Goal: Book appointment/travel/reservation

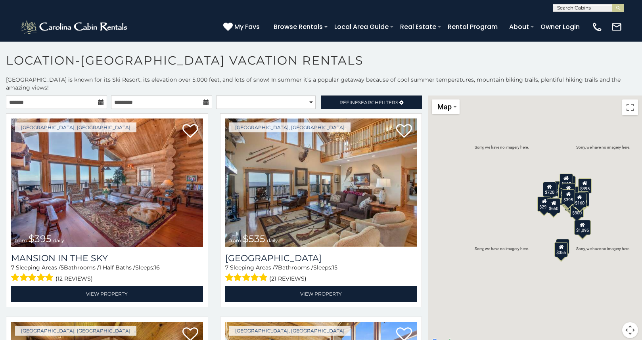
click at [101, 102] on icon at bounding box center [101, 102] width 6 height 6
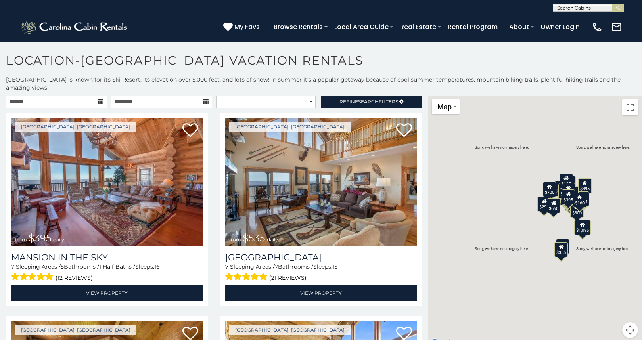
scroll to position [0, 0]
click at [59, 101] on input "text" at bounding box center [56, 101] width 101 height 13
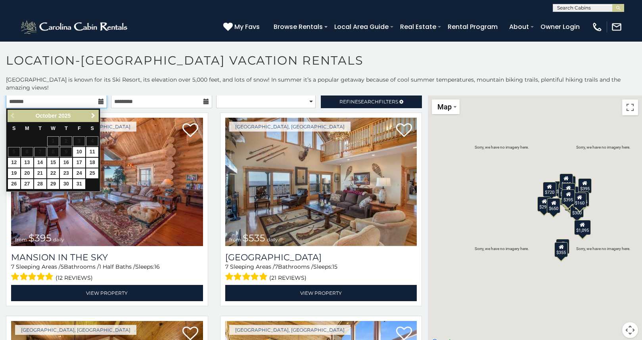
scroll to position [0, 0]
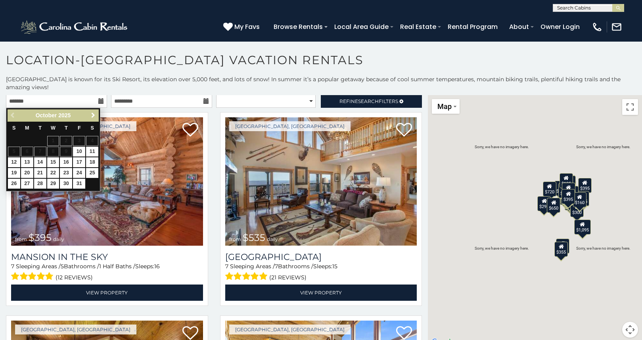
click at [92, 114] on span "Next" at bounding box center [93, 115] width 6 height 6
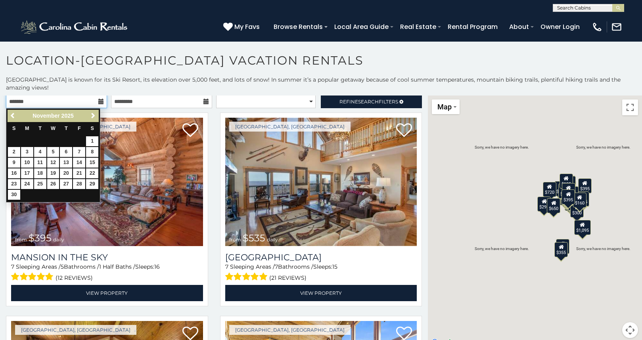
scroll to position [2, 0]
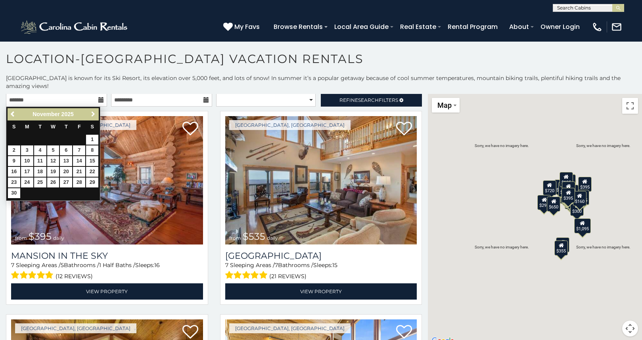
click at [94, 111] on span "Next" at bounding box center [93, 114] width 6 height 6
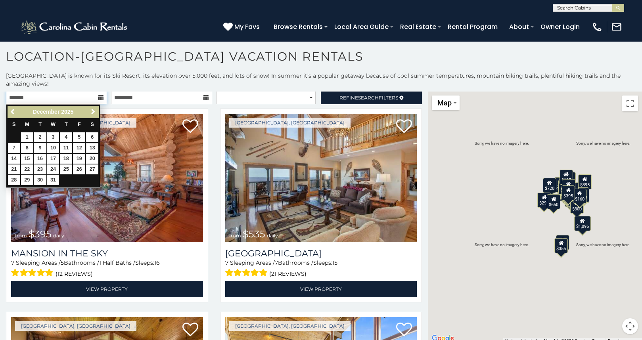
scroll to position [4, 0]
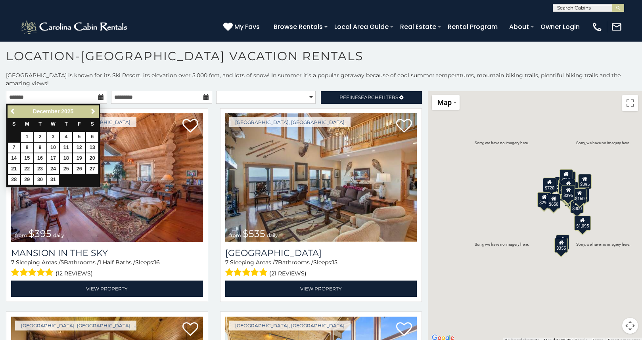
click at [92, 168] on link "27" at bounding box center [92, 169] width 12 height 10
type input "**********"
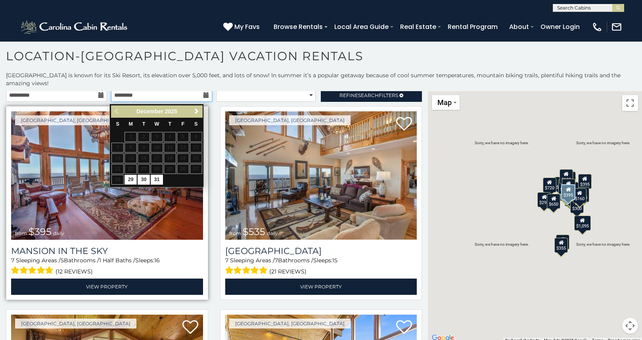
scroll to position [2, 0]
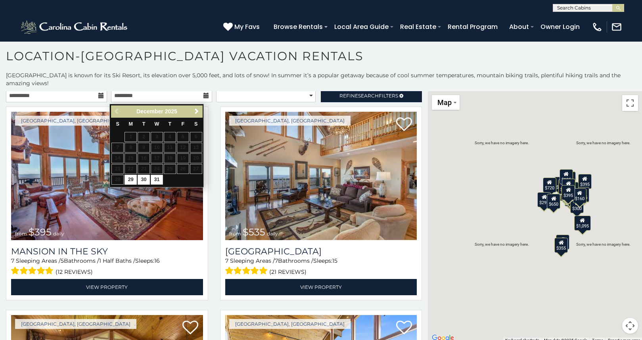
click at [159, 182] on link "31" at bounding box center [157, 180] width 12 height 10
type input "**********"
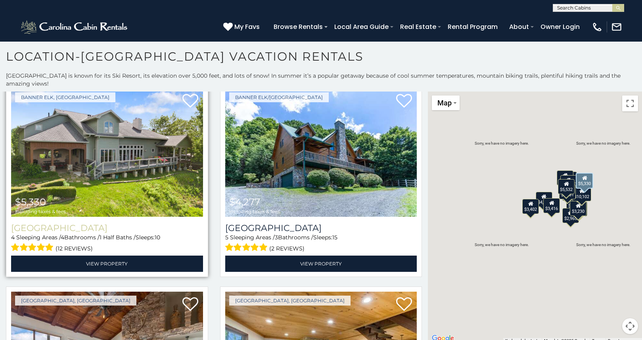
scroll to position [30, 0]
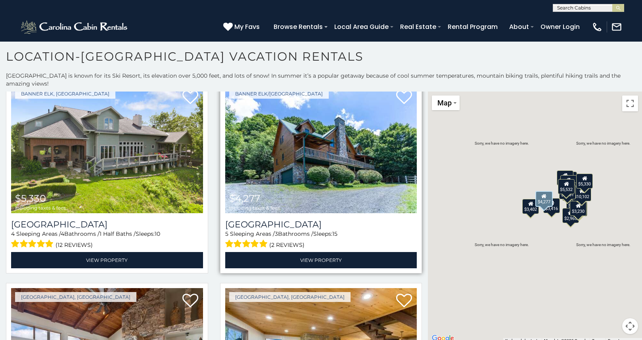
click at [322, 197] on img at bounding box center [321, 149] width 192 height 128
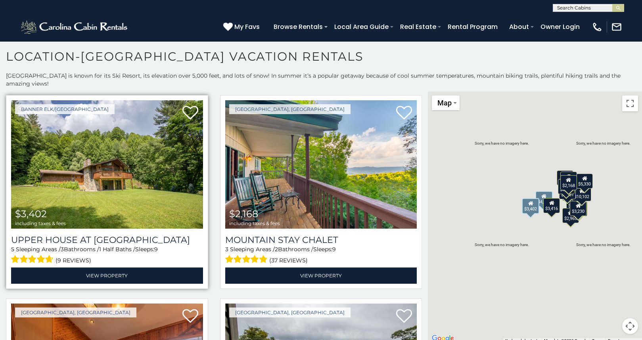
scroll to position [835, 0]
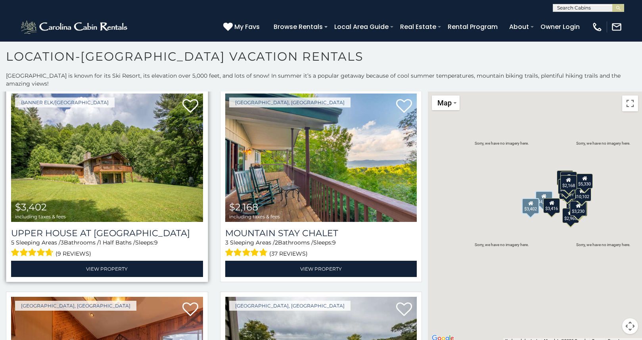
click at [95, 157] on img at bounding box center [107, 158] width 192 height 128
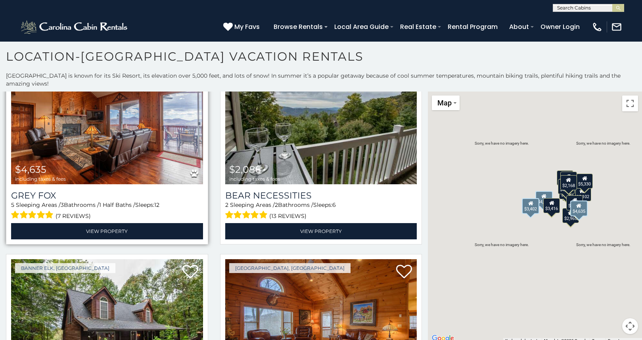
scroll to position [1075, 0]
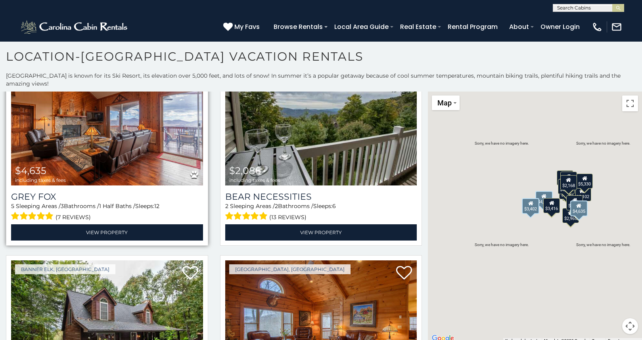
click at [99, 148] on img at bounding box center [107, 121] width 192 height 128
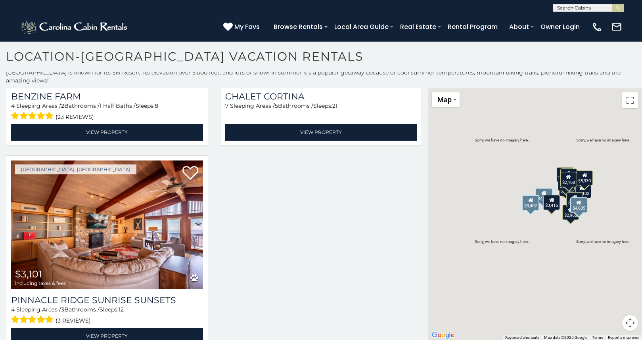
scroll to position [3, 0]
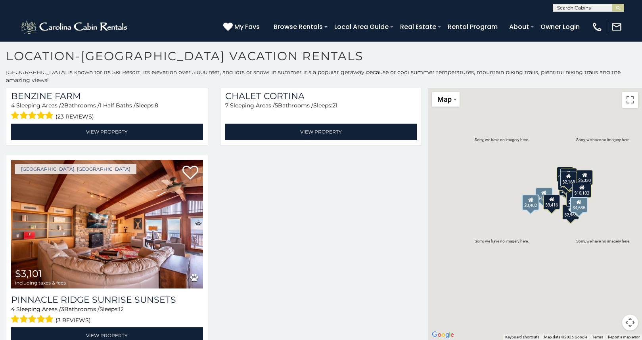
scroll to position [4, 0]
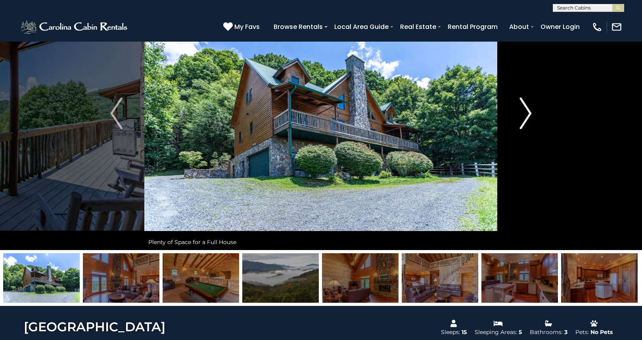
scroll to position [64, 1]
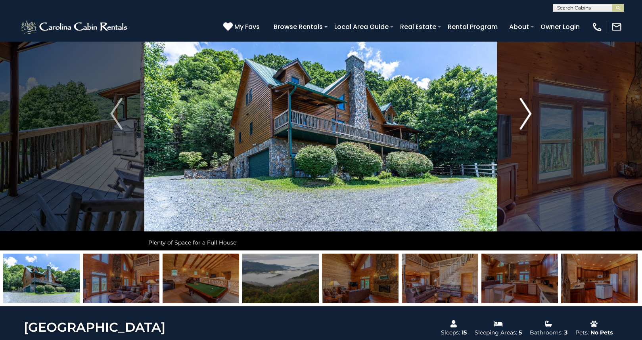
click at [526, 115] on img "Next" at bounding box center [525, 114] width 12 height 32
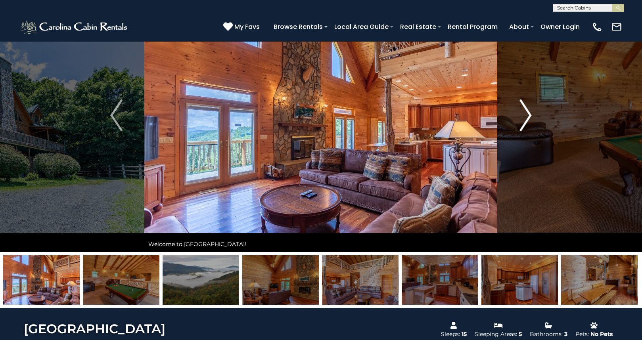
click at [526, 115] on img "Next" at bounding box center [525, 115] width 12 height 32
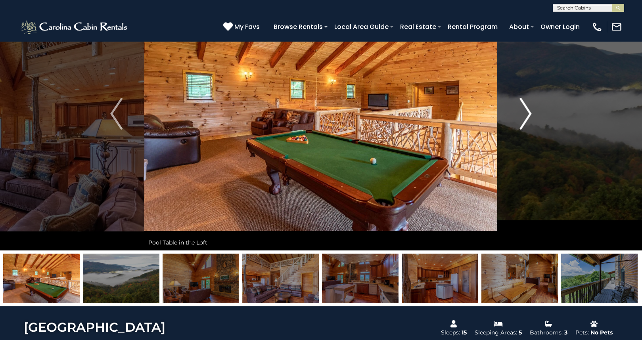
scroll to position [64, 0]
click at [526, 115] on img "Next" at bounding box center [525, 114] width 12 height 32
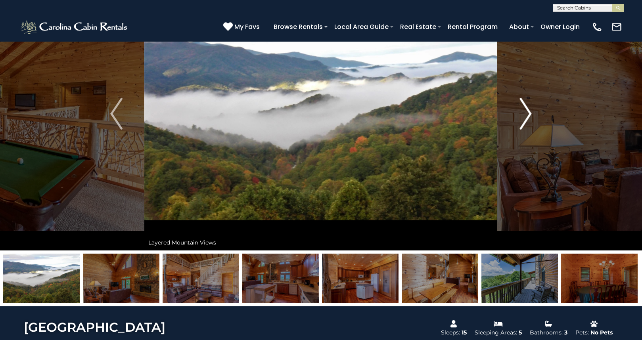
click at [526, 115] on img "Next" at bounding box center [525, 114] width 12 height 32
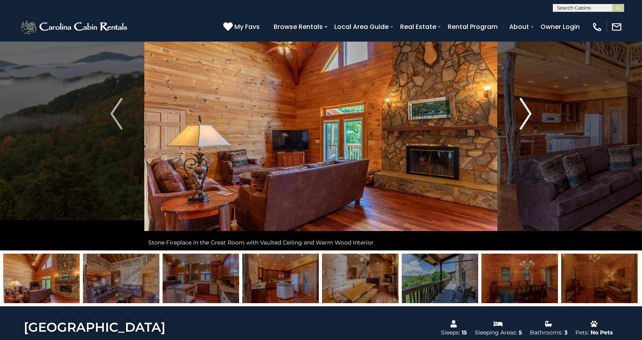
scroll to position [64, 0]
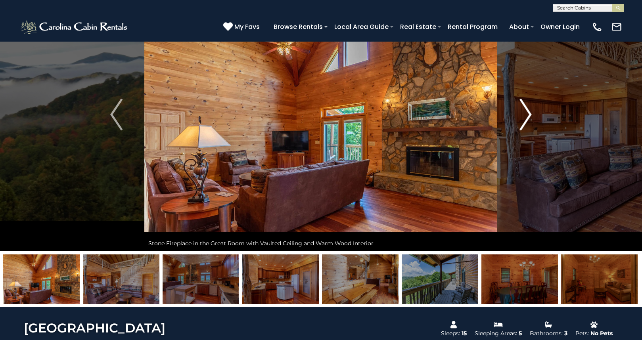
click at [529, 112] on img "Next" at bounding box center [525, 115] width 12 height 32
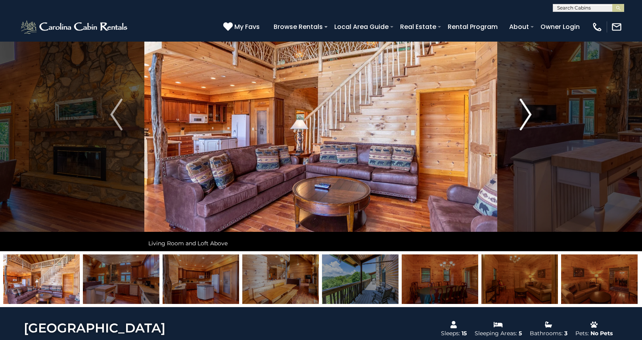
scroll to position [65, 0]
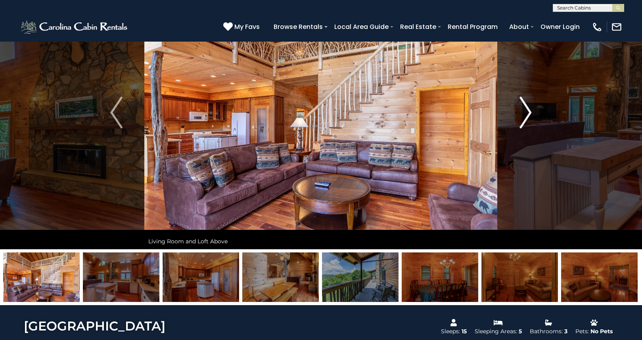
click at [526, 113] on img "Next" at bounding box center [525, 113] width 12 height 32
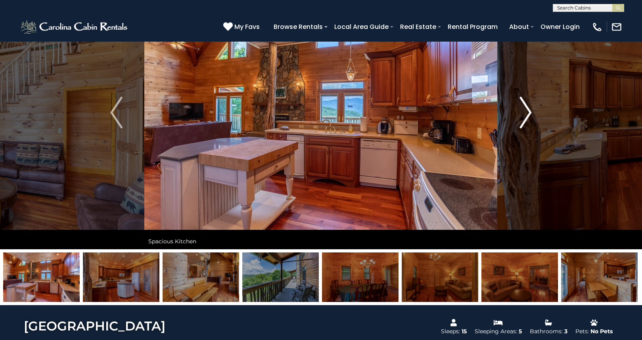
scroll to position [66, 0]
click at [526, 113] on img "Next" at bounding box center [525, 112] width 12 height 32
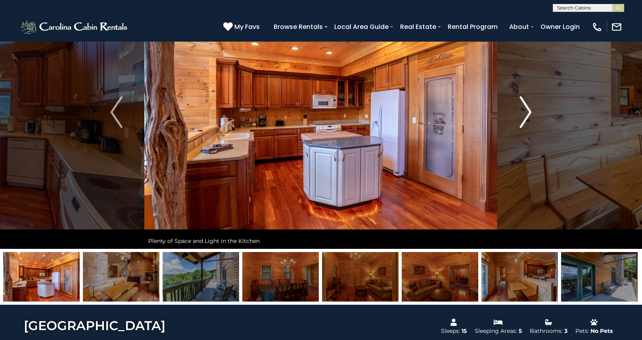
scroll to position [66, 0]
click at [529, 110] on img "Next" at bounding box center [525, 112] width 12 height 32
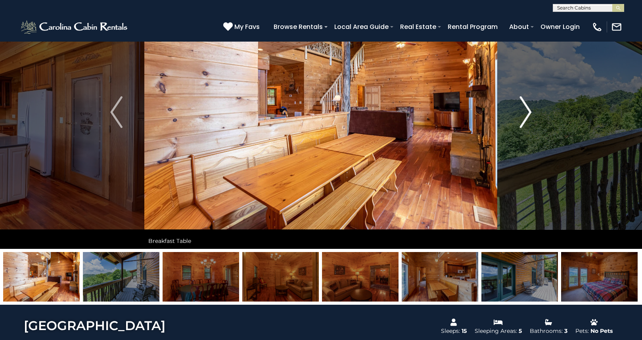
scroll to position [67, 0]
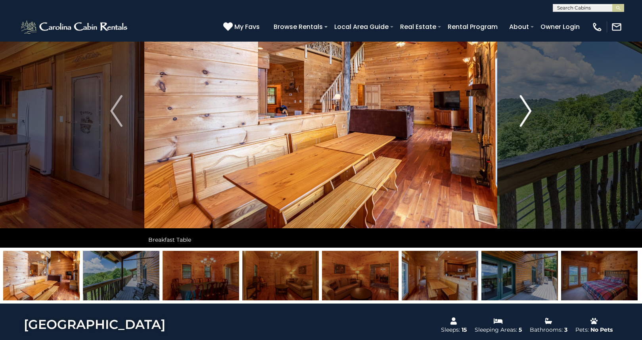
click at [529, 110] on img "Next" at bounding box center [525, 111] width 12 height 32
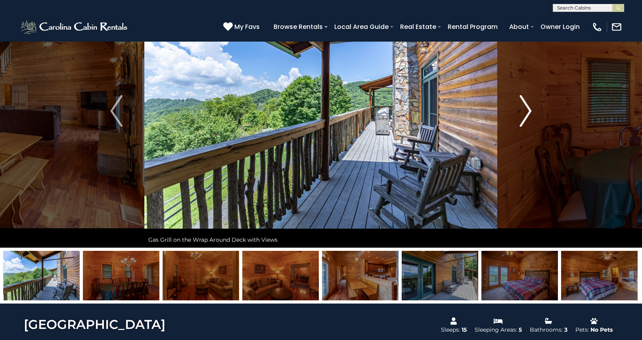
scroll to position [67, 0]
click at [524, 113] on img "Next" at bounding box center [525, 111] width 12 height 32
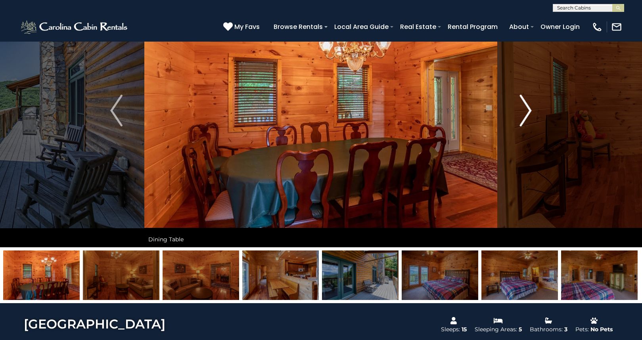
scroll to position [68, 0]
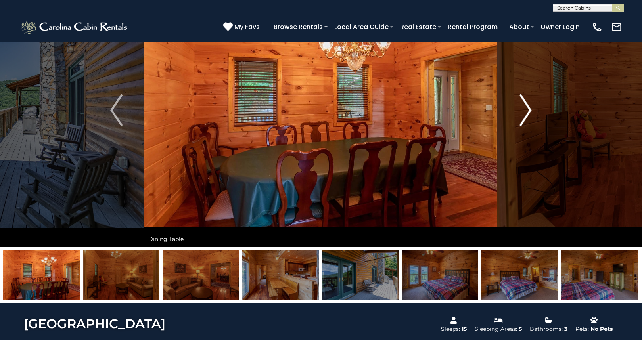
click at [526, 111] on img "Next" at bounding box center [525, 110] width 12 height 32
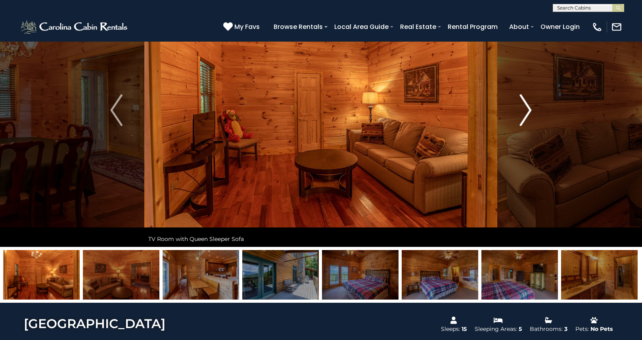
click at [529, 109] on img "Next" at bounding box center [525, 110] width 12 height 32
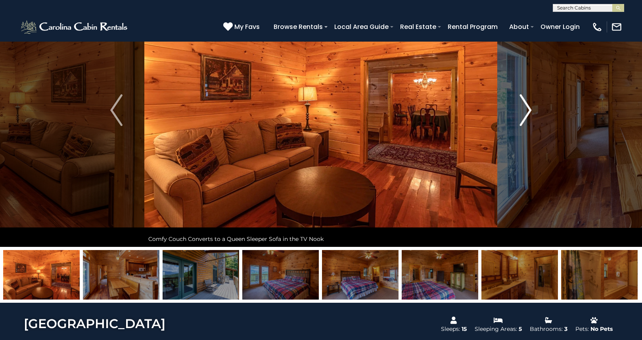
scroll to position [67, 0]
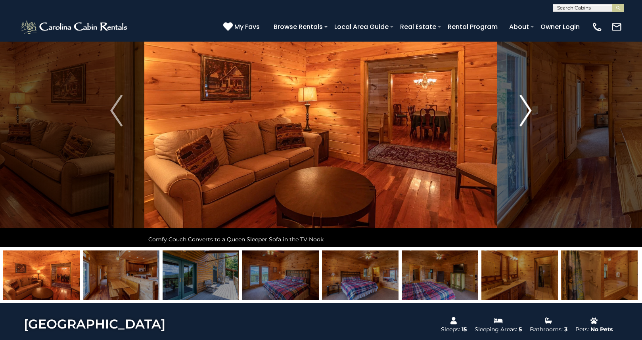
click at [529, 109] on img "Next" at bounding box center [525, 111] width 12 height 32
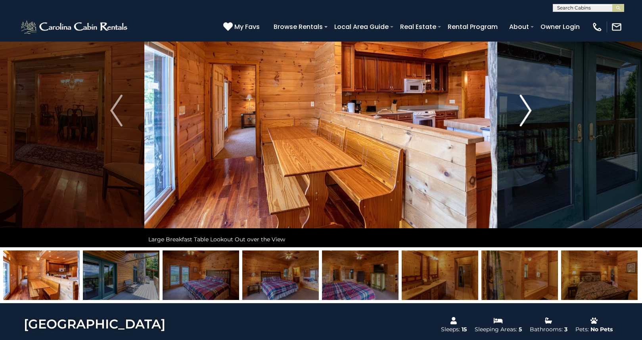
click at [530, 107] on img "Next" at bounding box center [525, 111] width 12 height 32
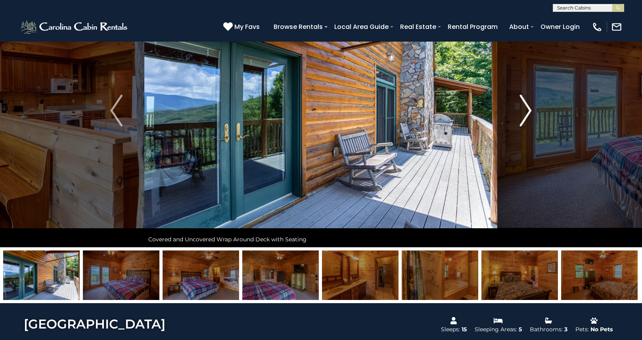
scroll to position [68, 0]
click at [527, 110] on img "Next" at bounding box center [525, 110] width 12 height 32
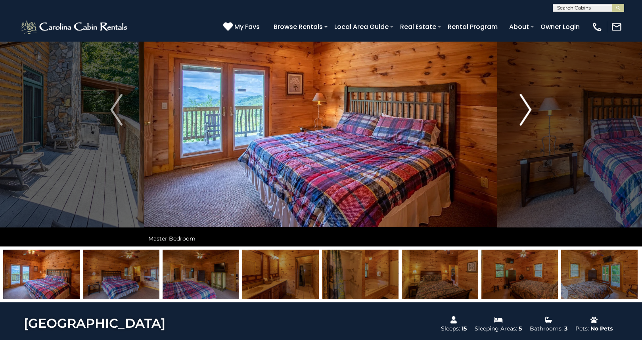
scroll to position [69, 0]
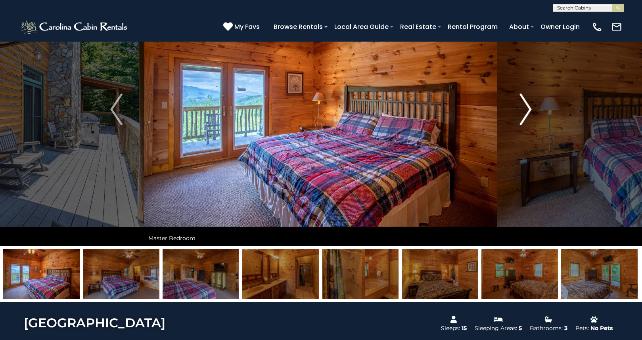
click at [526, 113] on img "Next" at bounding box center [525, 110] width 12 height 32
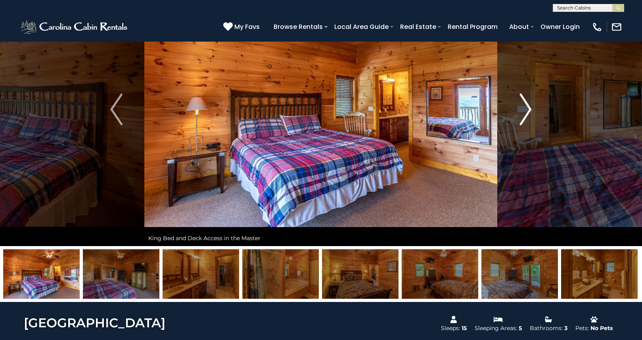
scroll to position [70, 0]
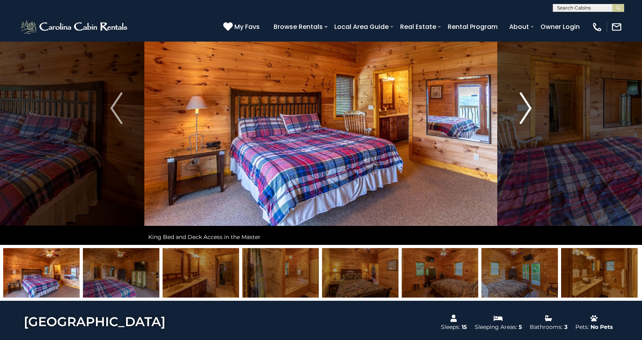
click at [524, 115] on img "Next" at bounding box center [525, 108] width 12 height 32
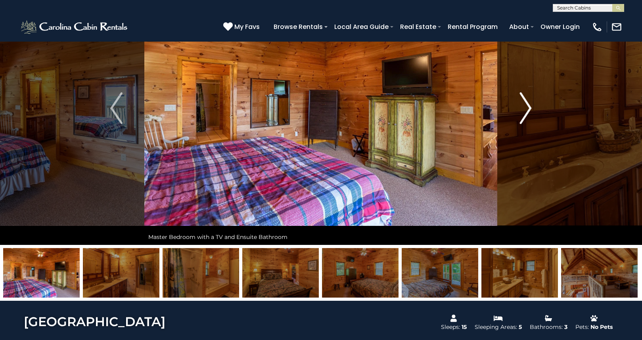
scroll to position [70, 0]
click at [524, 115] on img "Next" at bounding box center [525, 108] width 12 height 32
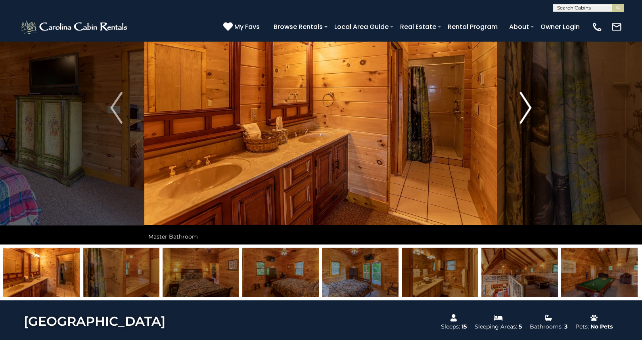
scroll to position [68, 0]
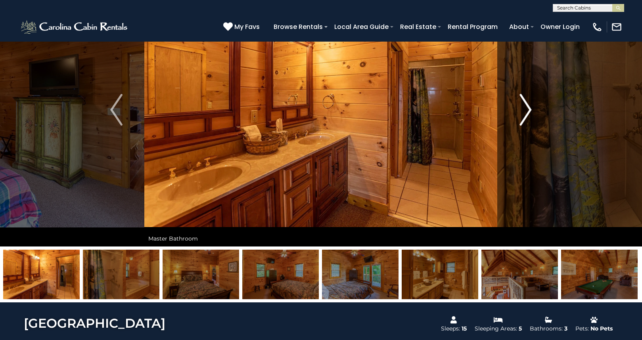
click at [525, 112] on img "Next" at bounding box center [525, 110] width 12 height 32
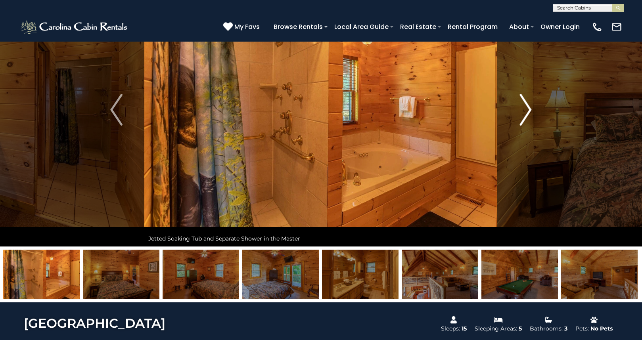
scroll to position [69, 0]
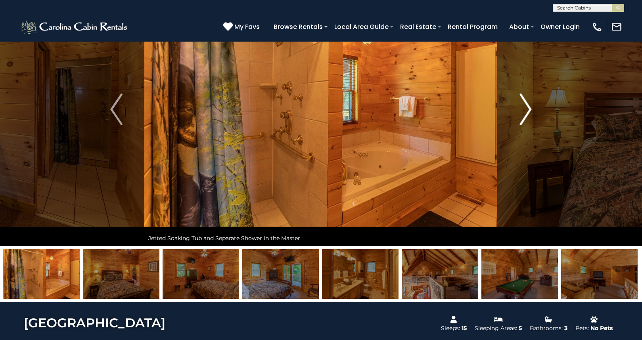
click at [525, 112] on img "Next" at bounding box center [525, 110] width 12 height 32
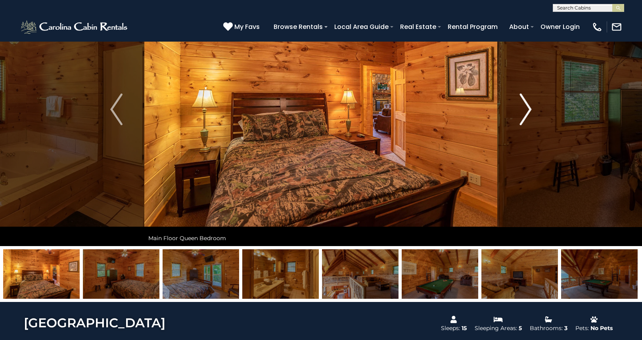
click at [525, 112] on img "Next" at bounding box center [525, 110] width 12 height 32
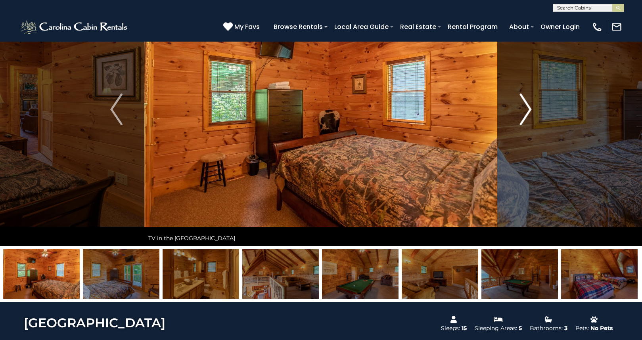
click at [525, 112] on img "Next" at bounding box center [525, 110] width 12 height 32
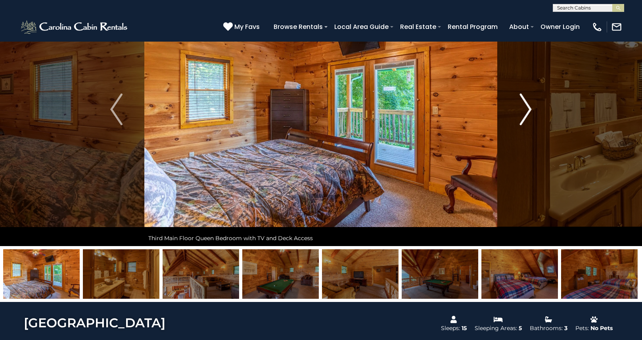
scroll to position [68, 0]
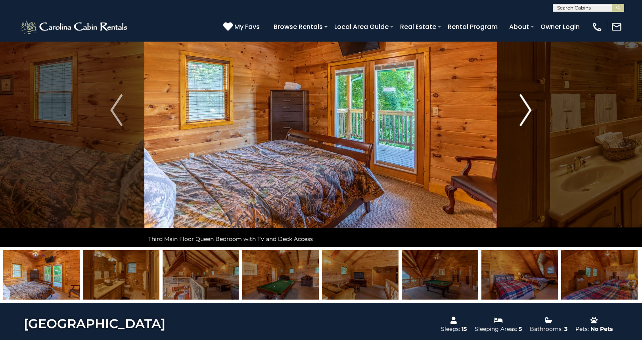
click at [525, 112] on img "Next" at bounding box center [525, 110] width 12 height 32
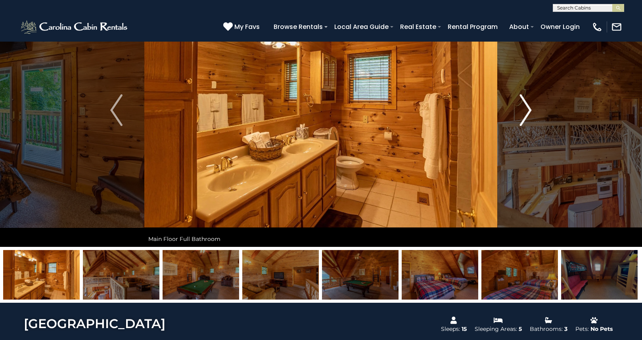
click at [525, 112] on img "Next" at bounding box center [525, 110] width 12 height 32
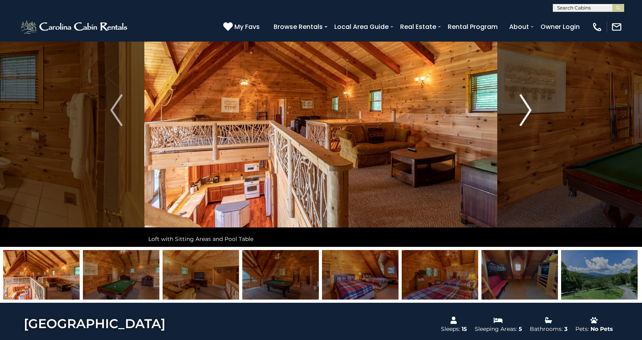
click at [525, 112] on img "Next" at bounding box center [525, 110] width 12 height 32
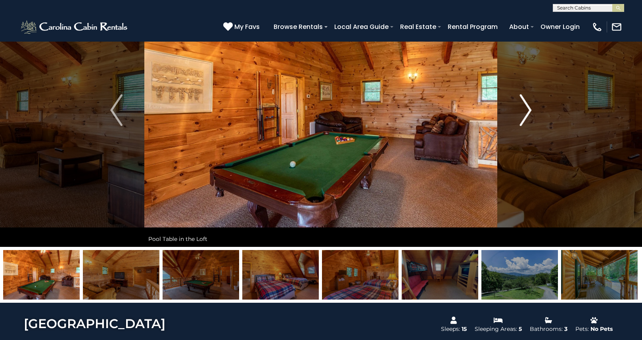
click at [528, 111] on img "Next" at bounding box center [525, 110] width 12 height 32
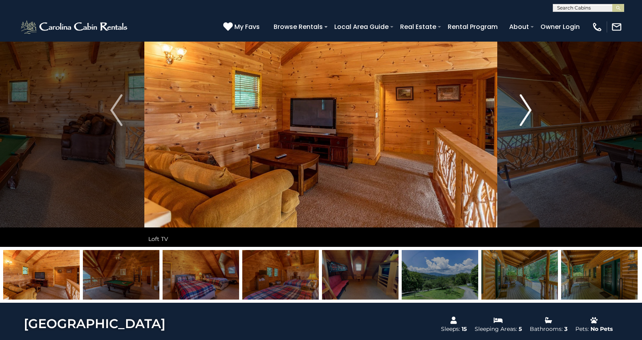
click at [528, 111] on img "Next" at bounding box center [525, 110] width 12 height 32
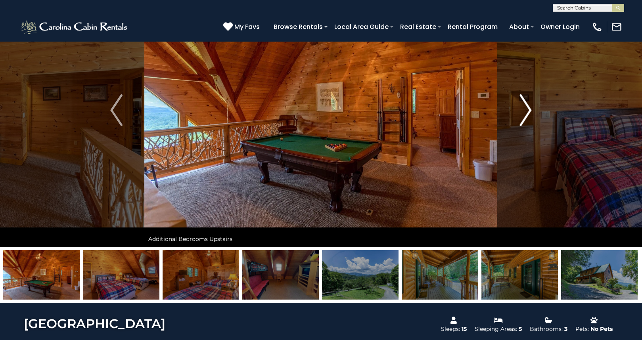
click at [528, 111] on img "Next" at bounding box center [525, 110] width 12 height 32
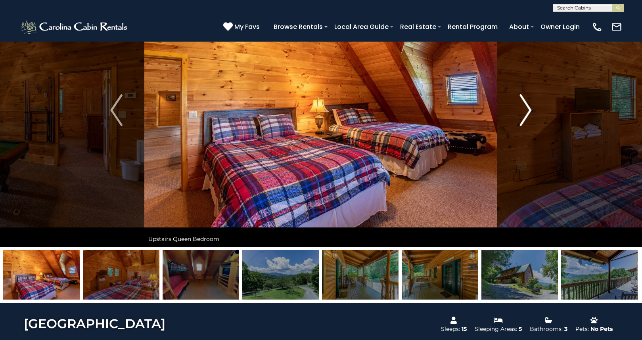
click at [528, 111] on img "Next" at bounding box center [525, 110] width 12 height 32
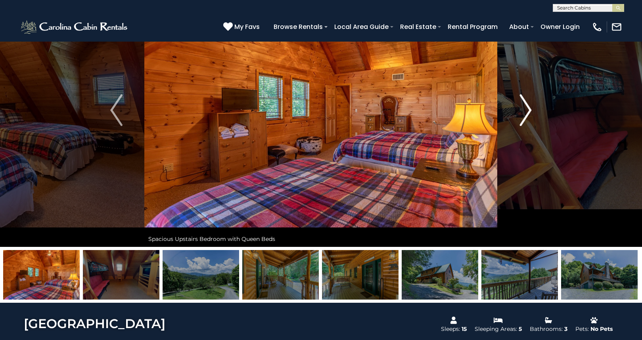
click at [528, 111] on img "Next" at bounding box center [525, 110] width 12 height 32
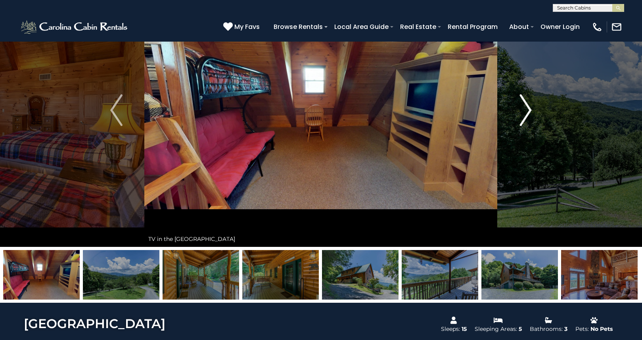
click at [528, 111] on img "Next" at bounding box center [525, 110] width 12 height 32
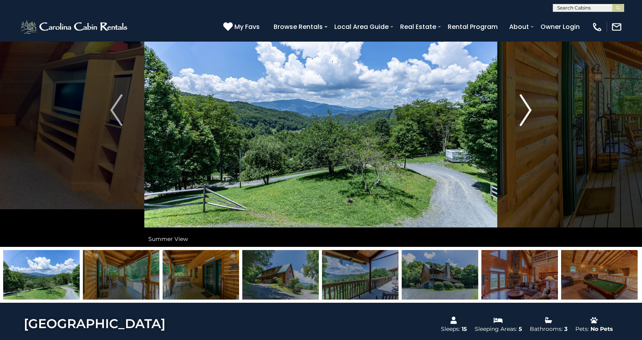
scroll to position [68, 0]
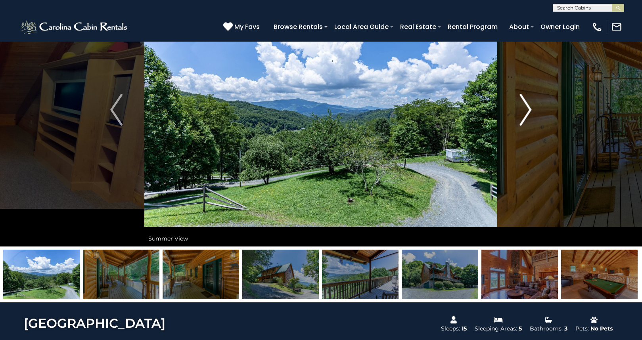
click at [528, 111] on img "Next" at bounding box center [525, 110] width 12 height 32
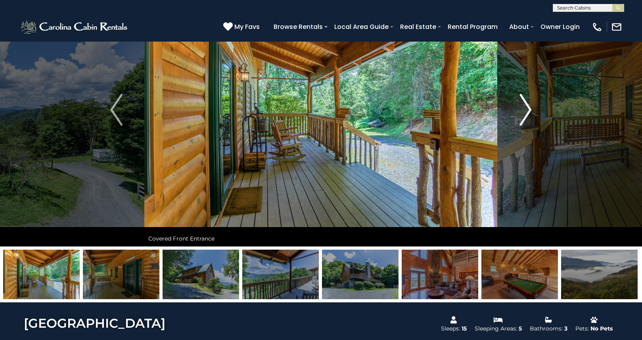
click at [528, 111] on img "Next" at bounding box center [525, 110] width 12 height 32
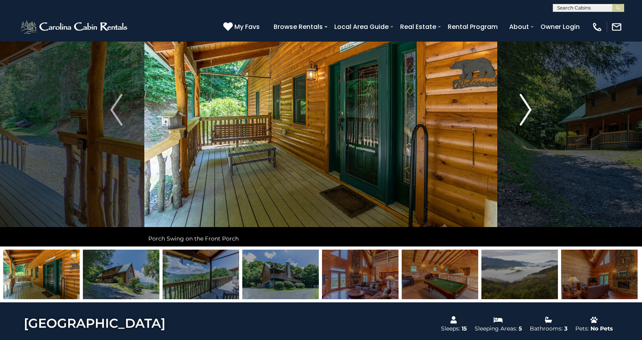
click at [528, 111] on img "Next" at bounding box center [525, 110] width 12 height 32
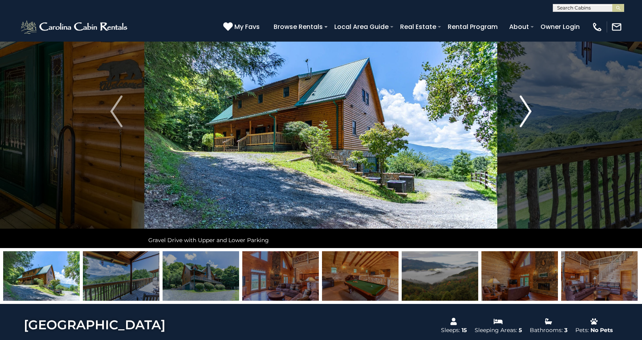
scroll to position [67, 0]
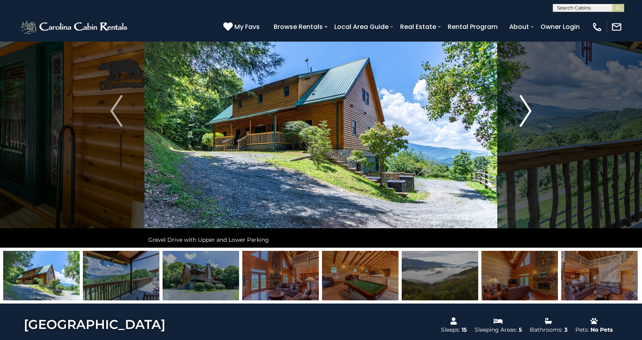
click at [528, 111] on img "Next" at bounding box center [525, 111] width 12 height 32
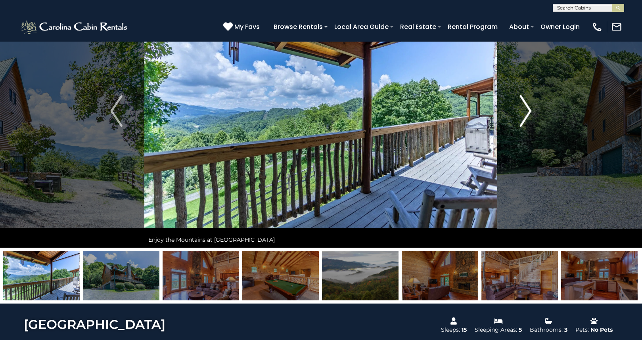
click at [528, 111] on img "Next" at bounding box center [525, 111] width 12 height 32
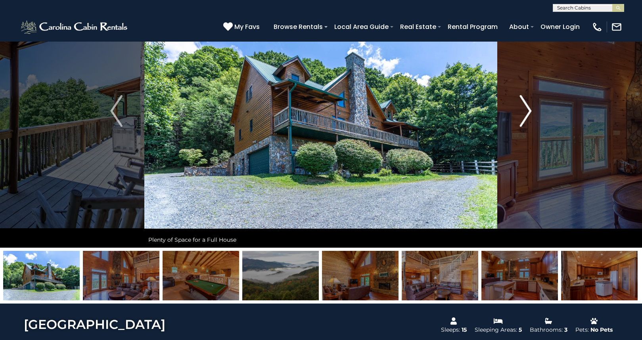
click at [528, 111] on img "Next" at bounding box center [525, 111] width 12 height 32
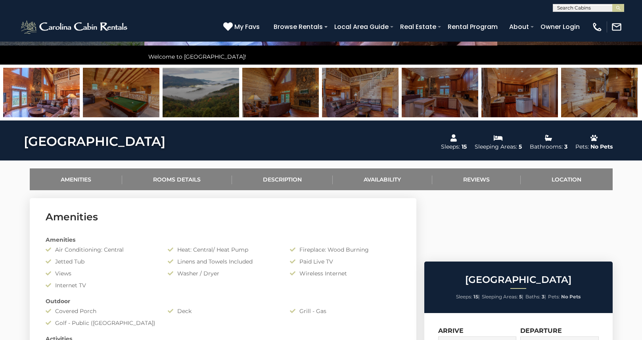
scroll to position [237, 0]
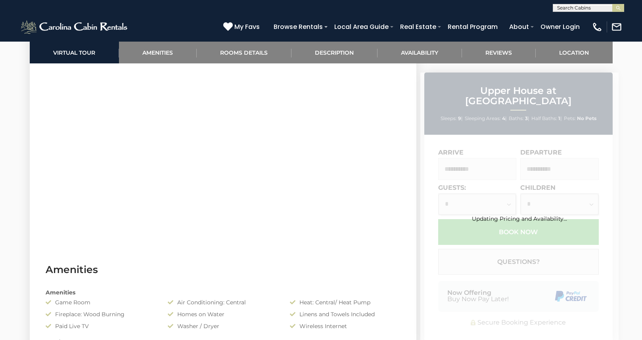
click at [64, 325] on div "Paid Live TV" at bounding box center [101, 326] width 122 height 8
click at [526, 191] on div at bounding box center [519, 199] width 16 height 16
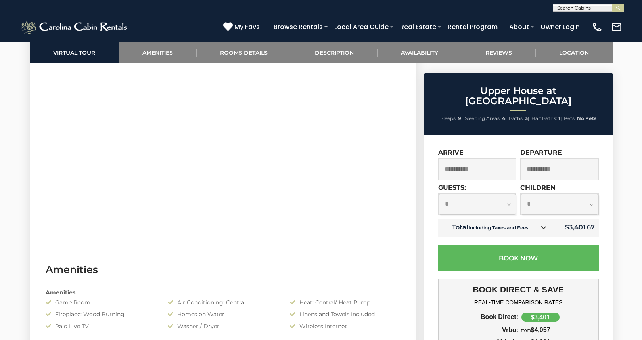
scroll to position [439, 0]
click at [404, 160] on section "Virtual Tour" at bounding box center [223, 130] width 386 height 242
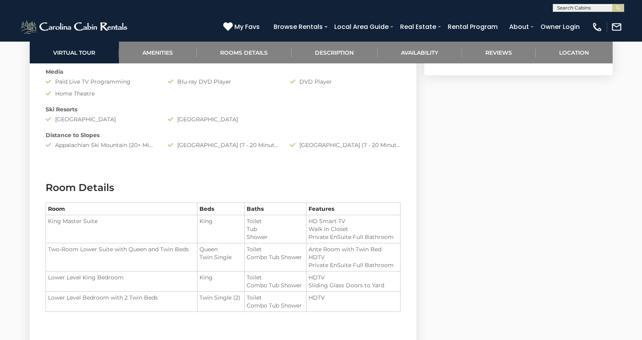
scroll to position [849, 0]
select select "*"
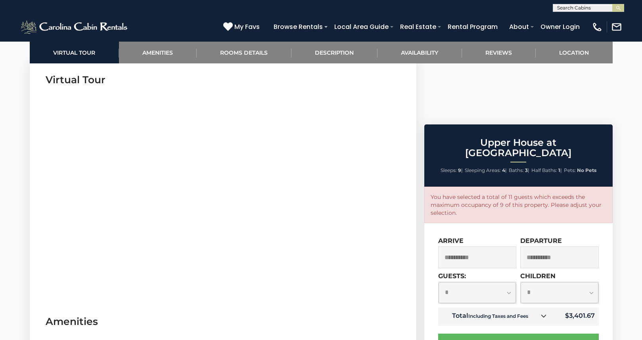
scroll to position [389, 0]
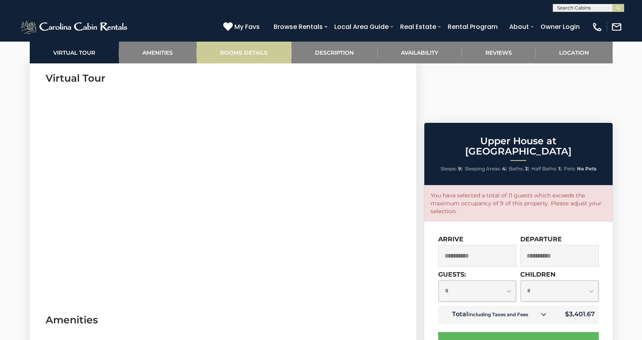
click at [233, 54] on link "Rooms Details" at bounding box center [244, 53] width 95 height 22
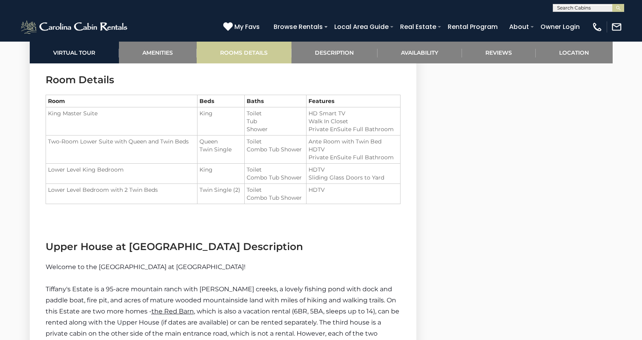
scroll to position [958, 0]
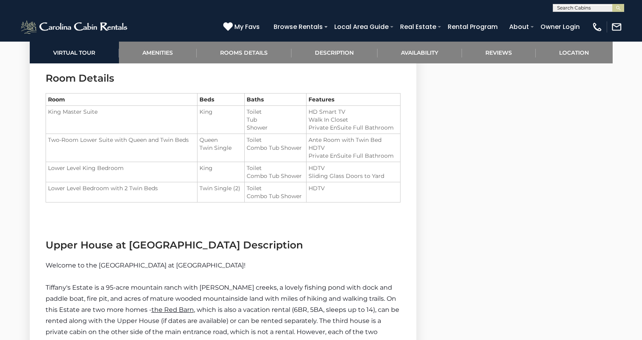
select select "*"
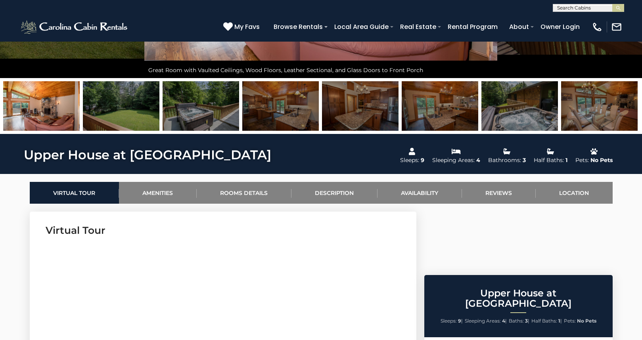
scroll to position [235, 0]
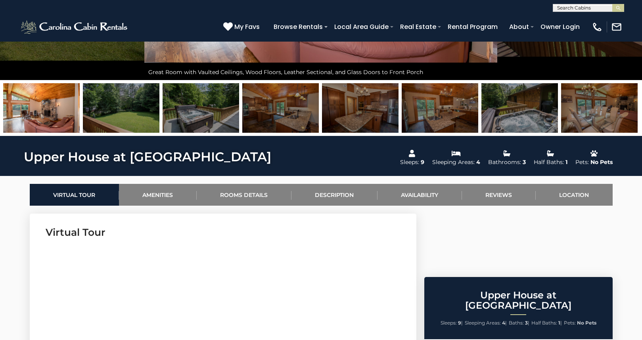
click at [259, 119] on img at bounding box center [280, 108] width 77 height 50
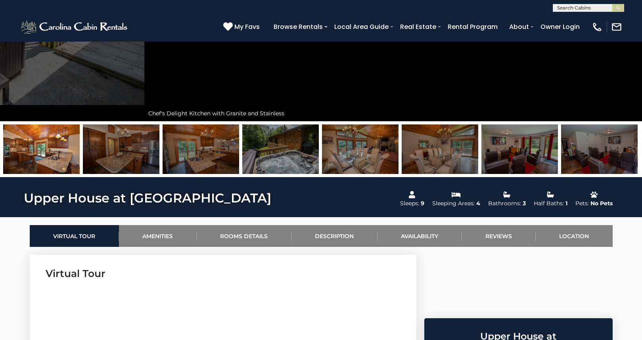
scroll to position [182, 0]
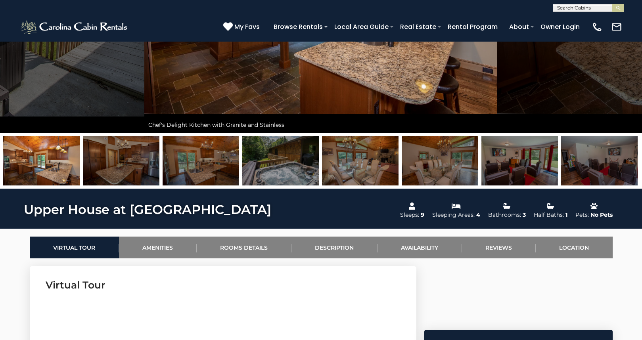
click at [69, 155] on img at bounding box center [41, 161] width 77 height 50
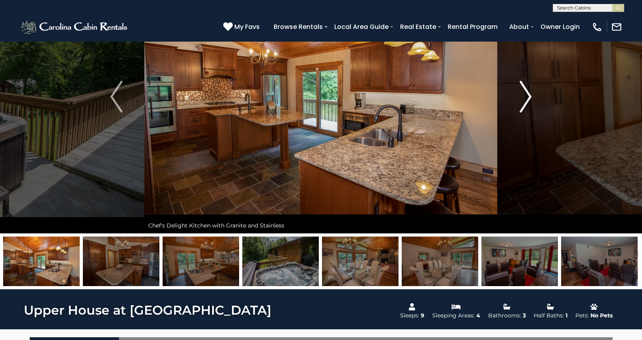
scroll to position [81, 0]
click at [533, 96] on button "Next" at bounding box center [525, 97] width 56 height 274
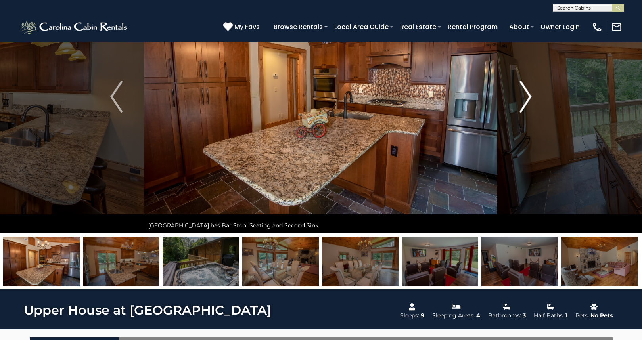
click at [533, 96] on button "Next" at bounding box center [525, 97] width 56 height 274
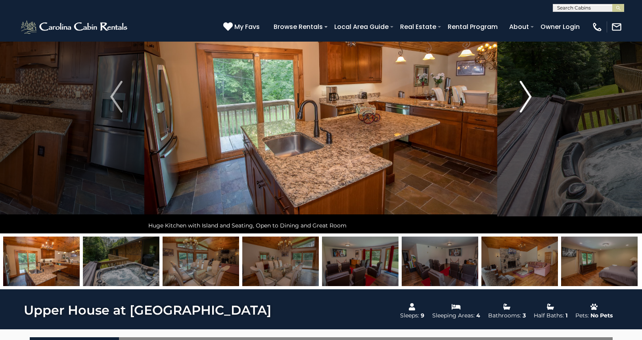
click at [533, 96] on button "Next" at bounding box center [525, 97] width 56 height 274
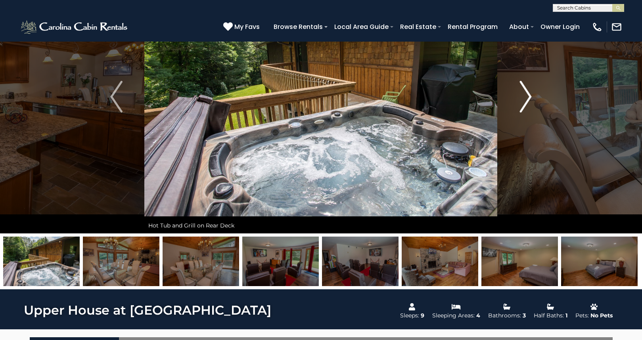
click at [533, 96] on button "Next" at bounding box center [525, 97] width 56 height 274
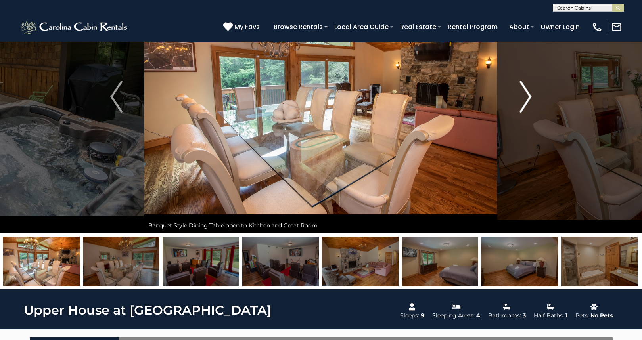
click at [533, 96] on button "Next" at bounding box center [525, 97] width 56 height 274
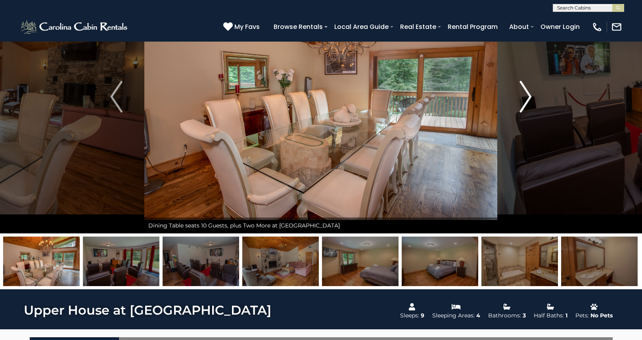
click at [533, 96] on button "Next" at bounding box center [525, 97] width 56 height 274
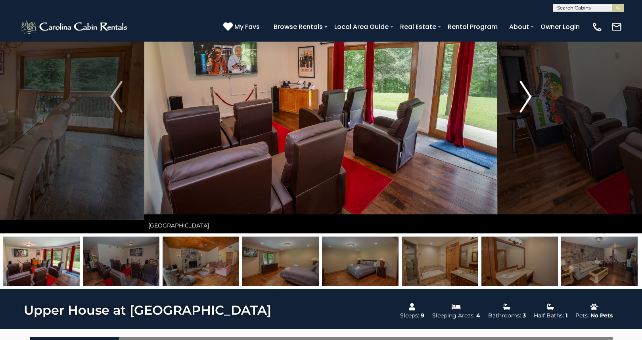
click at [533, 96] on button "Next" at bounding box center [525, 97] width 56 height 274
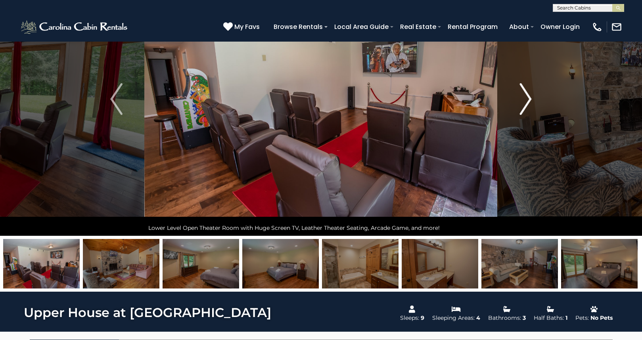
click at [533, 96] on button "Next" at bounding box center [525, 99] width 56 height 274
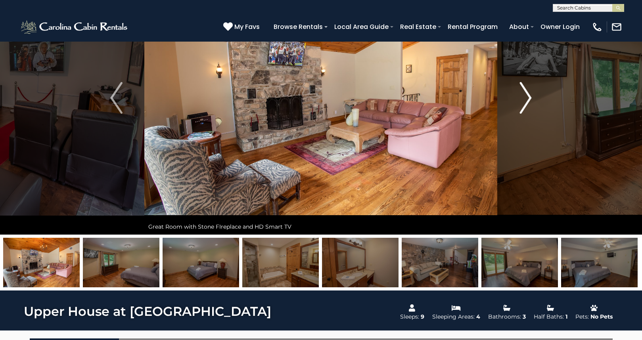
scroll to position [81, 0]
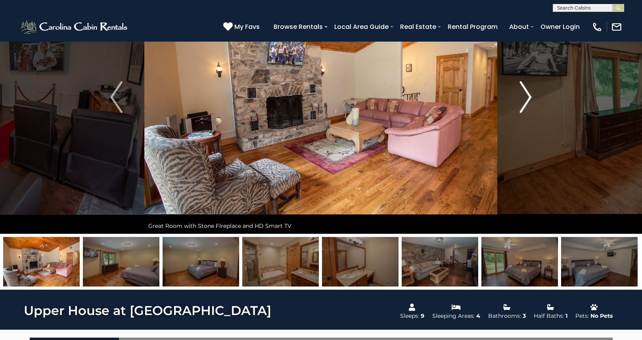
click at [533, 96] on button "Next" at bounding box center [525, 97] width 56 height 274
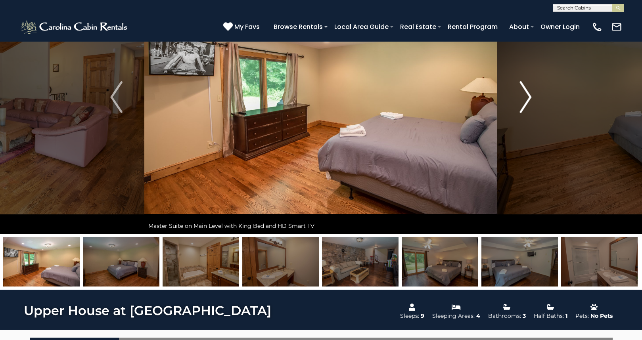
click at [533, 96] on button "Next" at bounding box center [525, 97] width 56 height 274
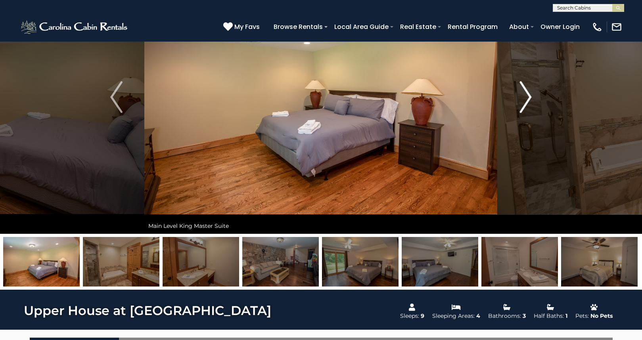
click at [533, 96] on button "Next" at bounding box center [525, 97] width 56 height 274
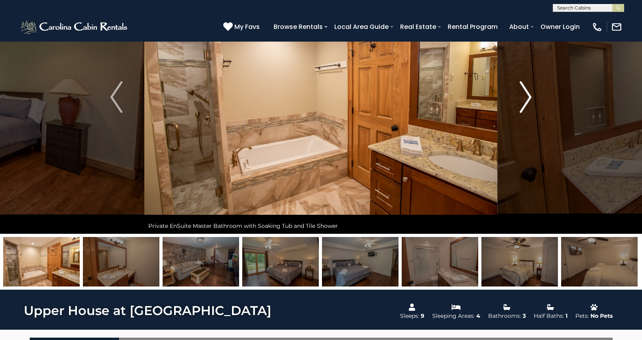
click at [533, 96] on button "Next" at bounding box center [525, 97] width 56 height 274
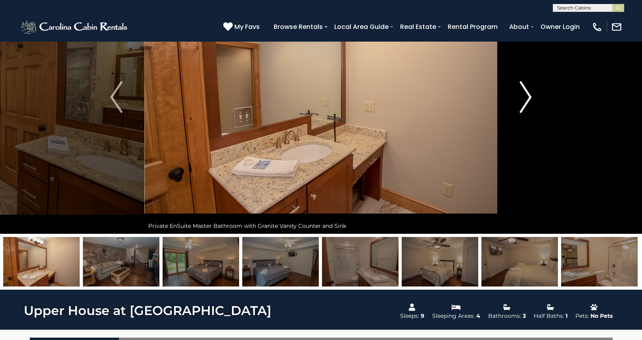
click at [533, 96] on button "Next" at bounding box center [525, 97] width 56 height 274
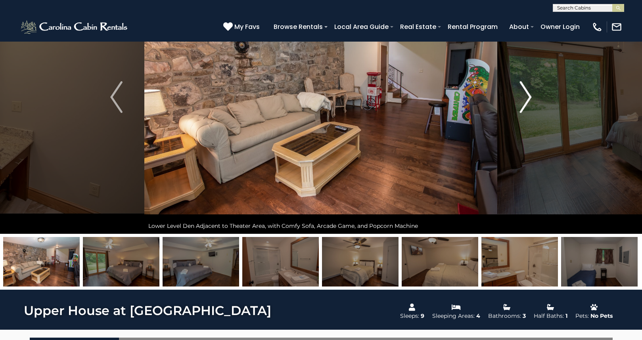
click at [533, 96] on button "Next" at bounding box center [525, 97] width 56 height 274
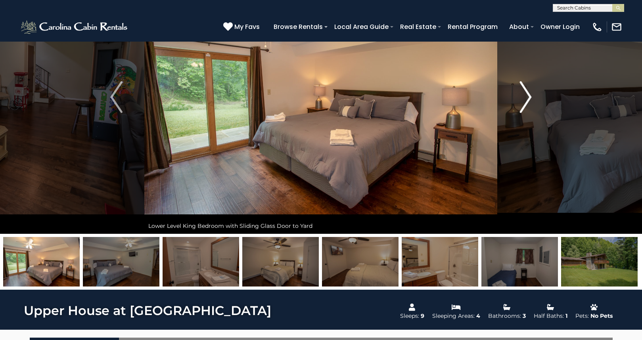
click at [533, 96] on button "Next" at bounding box center [525, 97] width 56 height 274
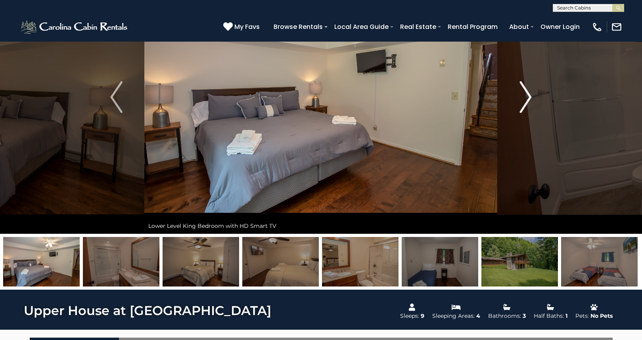
click at [533, 96] on button "Next" at bounding box center [525, 97] width 56 height 274
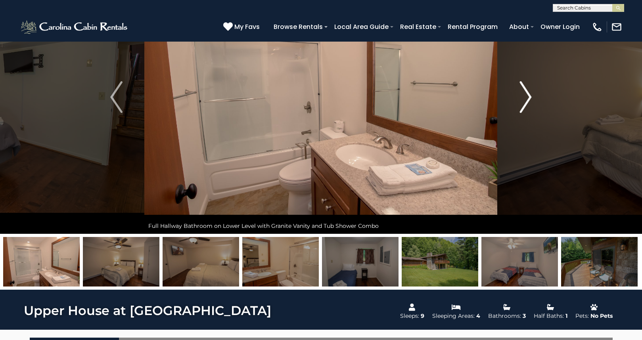
click at [533, 96] on button "Next" at bounding box center [525, 97] width 56 height 274
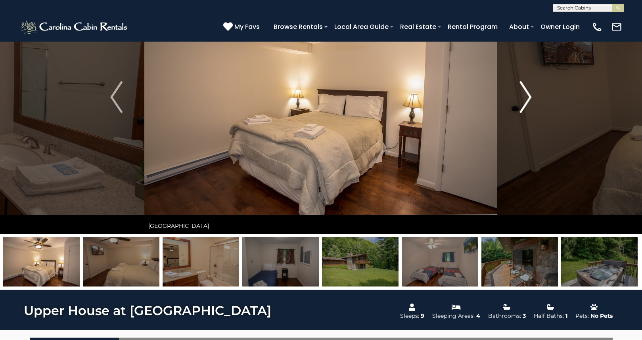
click at [533, 96] on button "Next" at bounding box center [525, 97] width 56 height 274
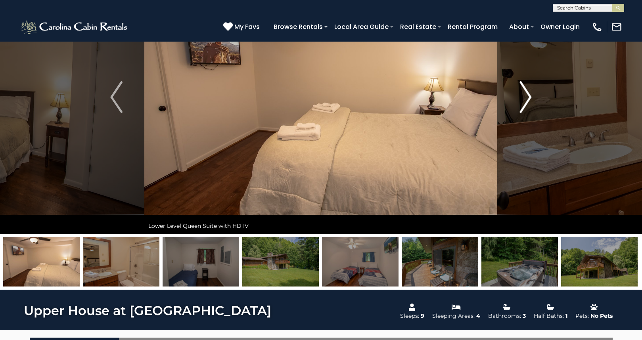
scroll to position [81, 0]
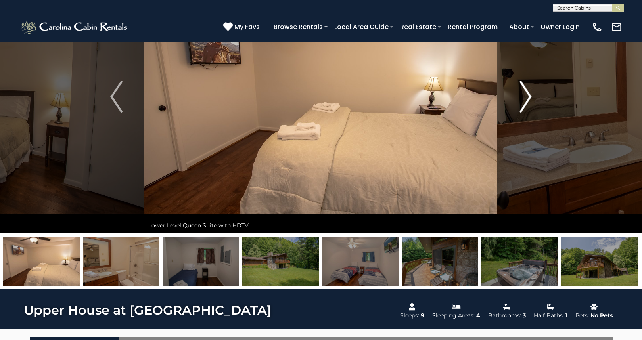
click at [533, 96] on button "Next" at bounding box center [525, 97] width 56 height 274
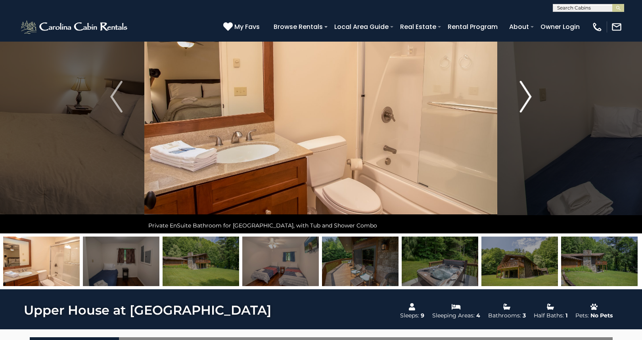
click at [533, 96] on button "Next" at bounding box center [525, 97] width 56 height 274
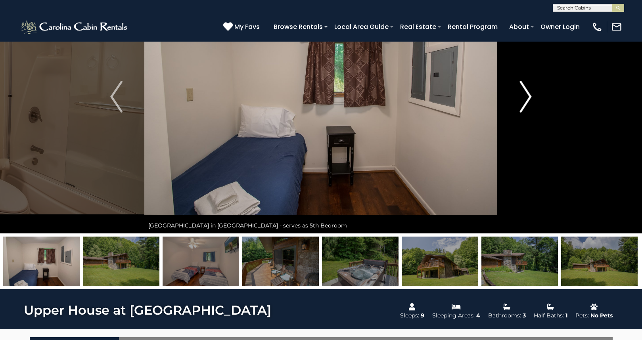
click at [533, 96] on button "Next" at bounding box center [525, 97] width 56 height 274
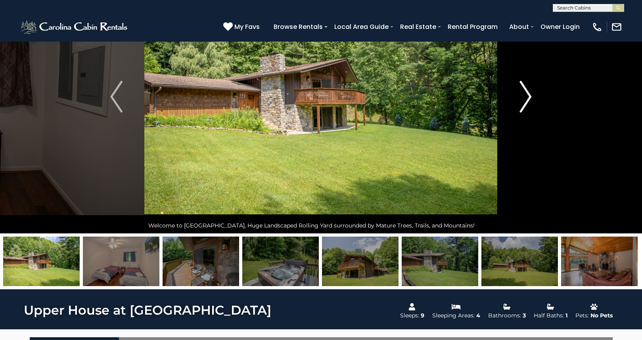
click at [533, 96] on button "Next" at bounding box center [525, 97] width 56 height 274
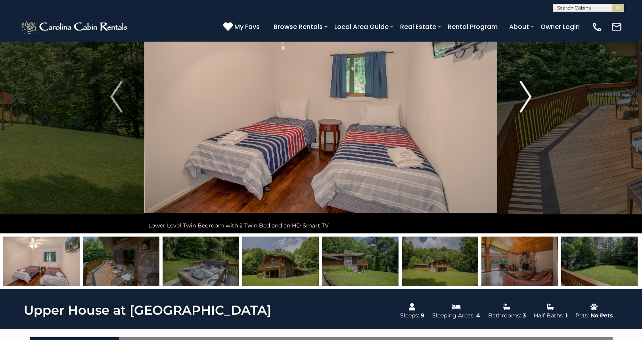
scroll to position [78, 0]
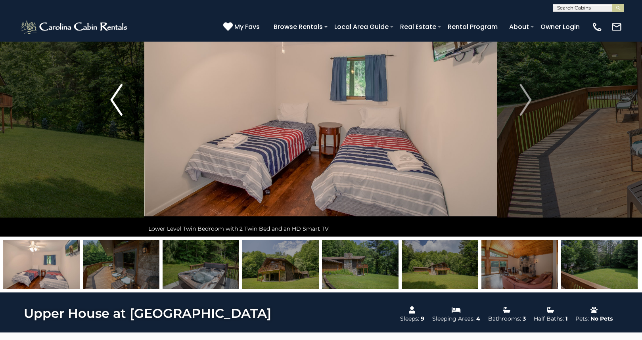
click at [111, 99] on img "Previous" at bounding box center [116, 100] width 12 height 32
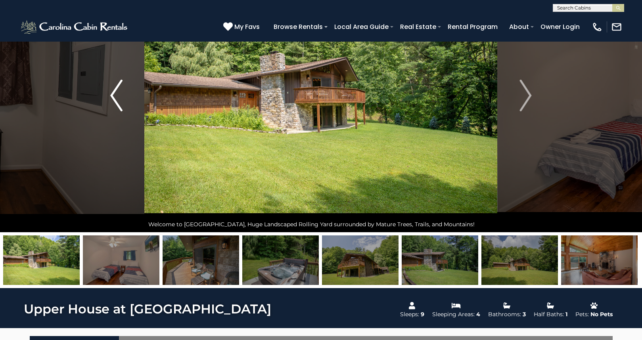
scroll to position [82, 0]
click at [530, 94] on img "Next" at bounding box center [525, 96] width 12 height 32
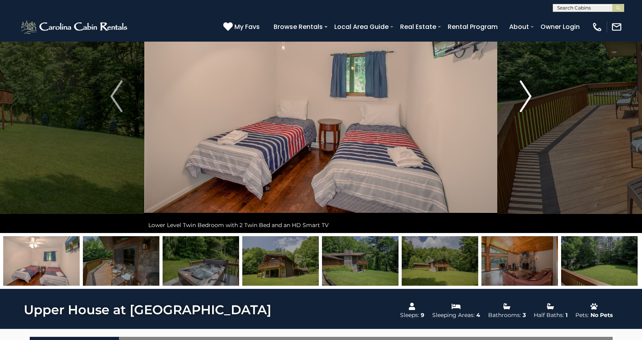
click at [530, 94] on img "Next" at bounding box center [525, 96] width 12 height 32
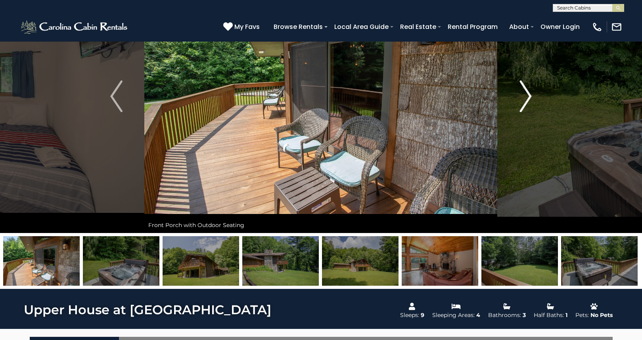
scroll to position [84, 0]
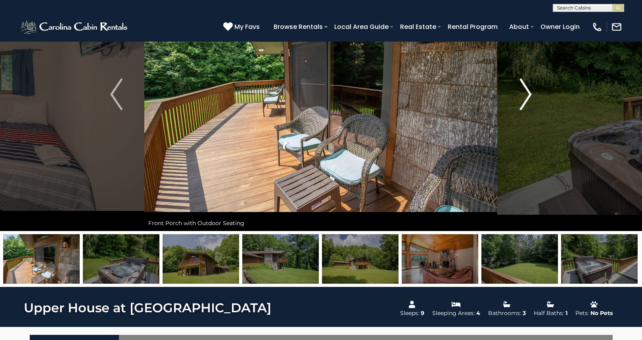
click at [530, 94] on img "Next" at bounding box center [525, 94] width 12 height 32
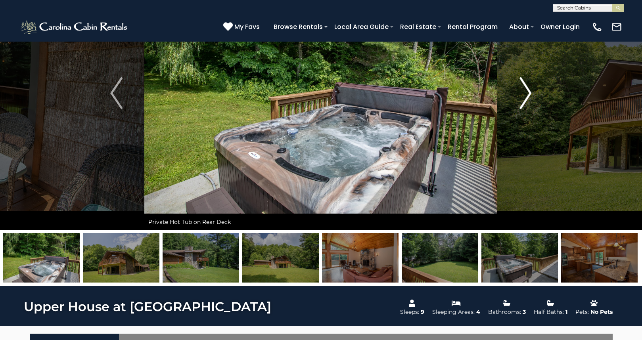
scroll to position [84, 0]
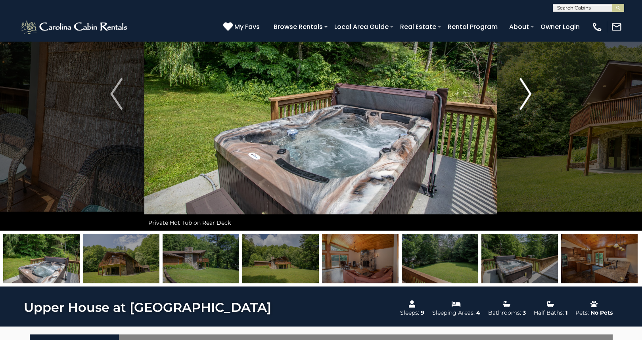
click at [530, 94] on img "Next" at bounding box center [525, 94] width 12 height 32
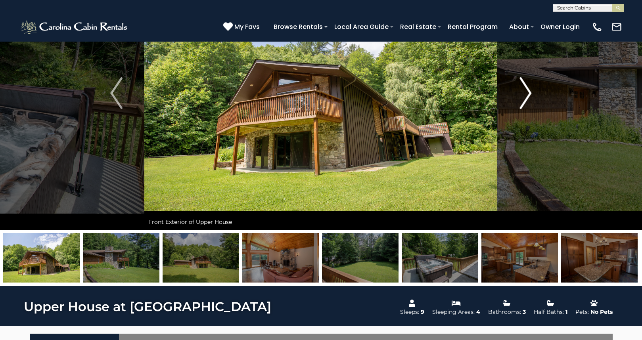
click at [530, 94] on img "Next" at bounding box center [525, 93] width 12 height 32
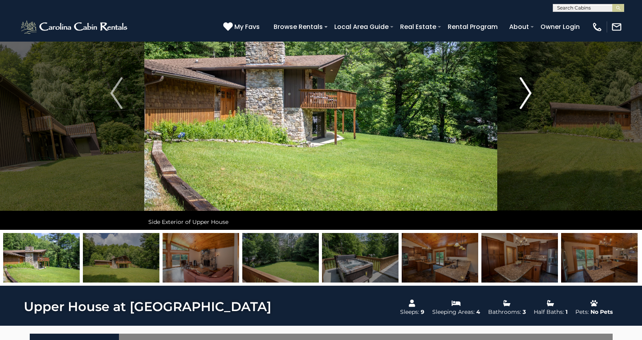
scroll to position [86, 0]
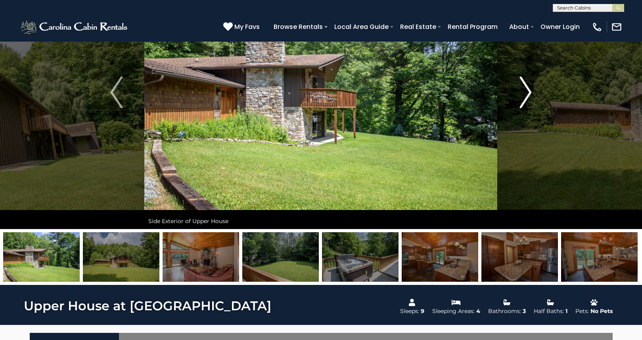
click at [530, 94] on img "Next" at bounding box center [525, 93] width 12 height 32
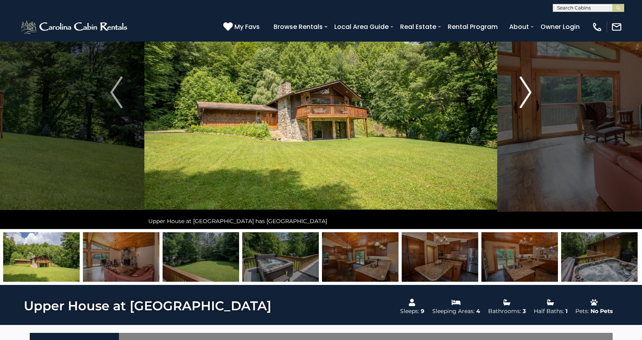
click at [530, 94] on img "Next" at bounding box center [525, 93] width 12 height 32
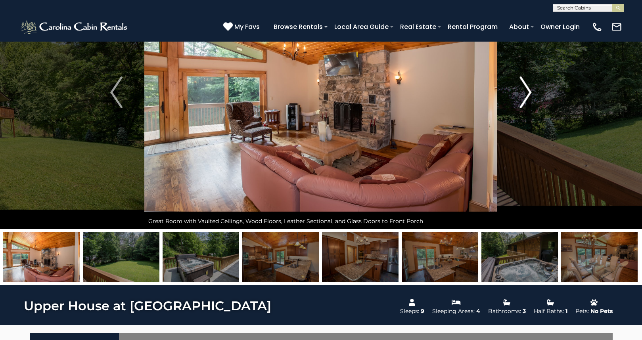
click at [530, 94] on img "Next" at bounding box center [525, 93] width 12 height 32
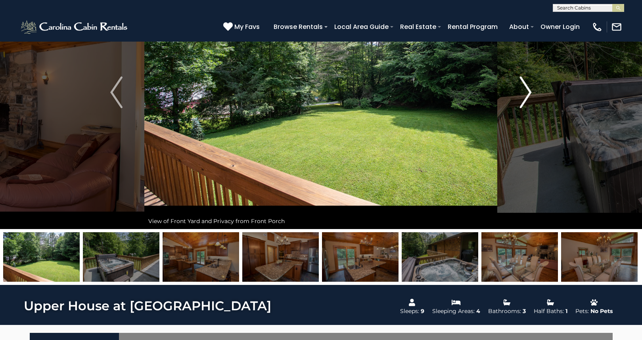
click at [530, 94] on img "Next" at bounding box center [525, 93] width 12 height 32
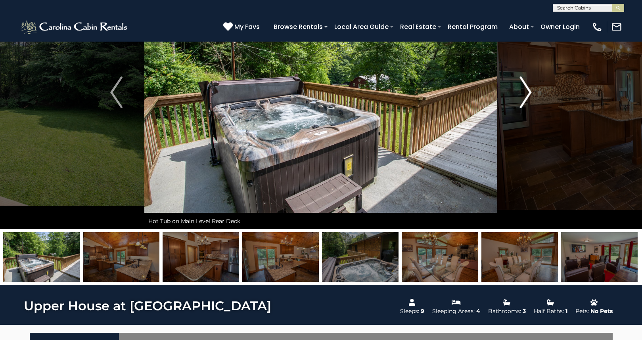
click at [530, 94] on img "Next" at bounding box center [525, 93] width 12 height 32
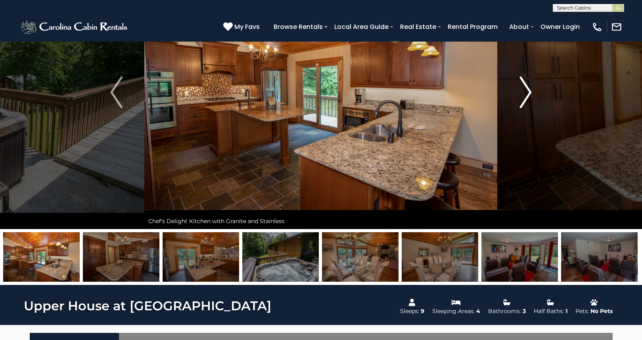
click at [530, 94] on img "Next" at bounding box center [525, 93] width 12 height 32
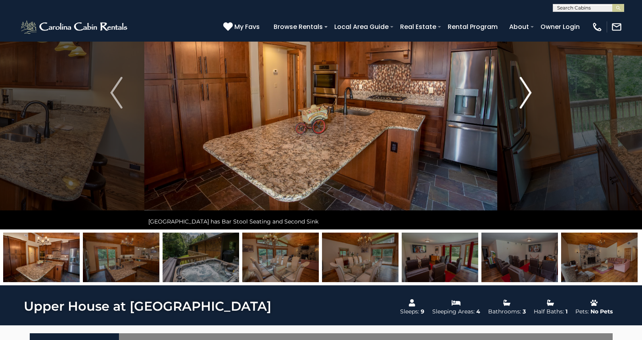
click at [530, 94] on img "Next" at bounding box center [525, 93] width 12 height 32
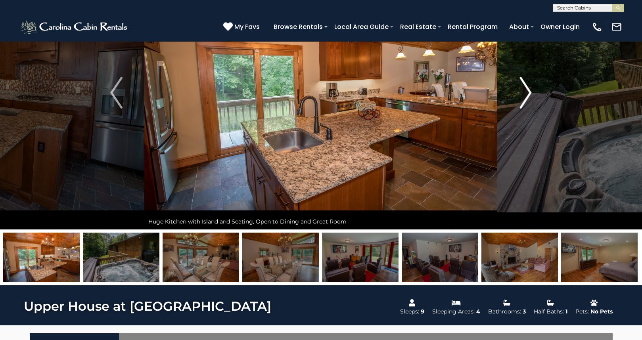
click at [530, 94] on img "Next" at bounding box center [525, 93] width 12 height 32
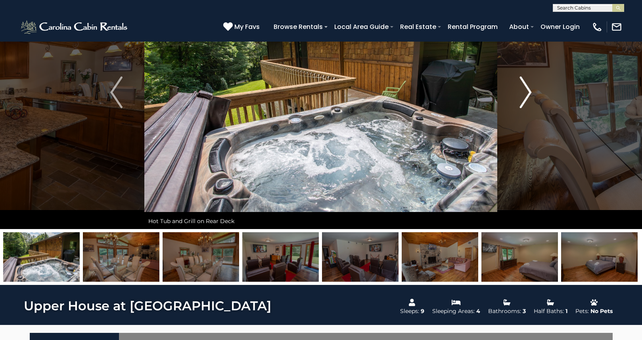
click at [530, 94] on img "Next" at bounding box center [525, 93] width 12 height 32
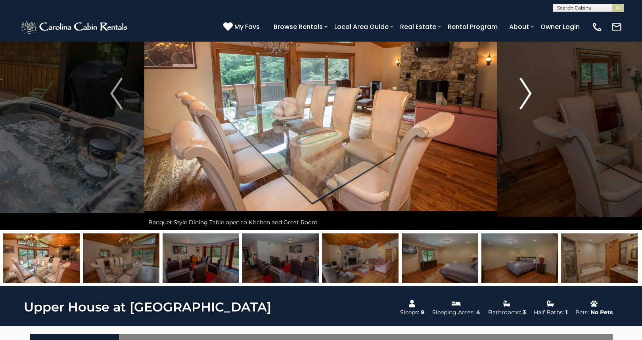
click at [530, 94] on img "Next" at bounding box center [525, 94] width 12 height 32
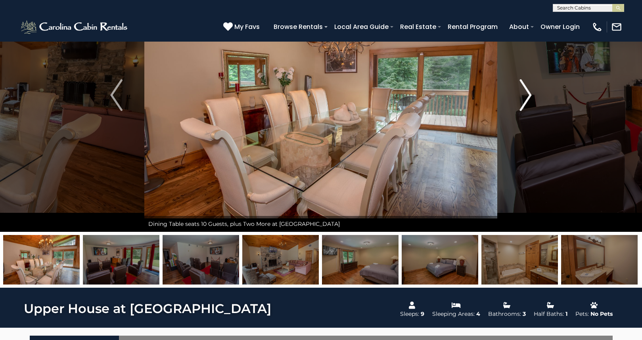
click at [530, 94] on img "Next" at bounding box center [525, 95] width 12 height 32
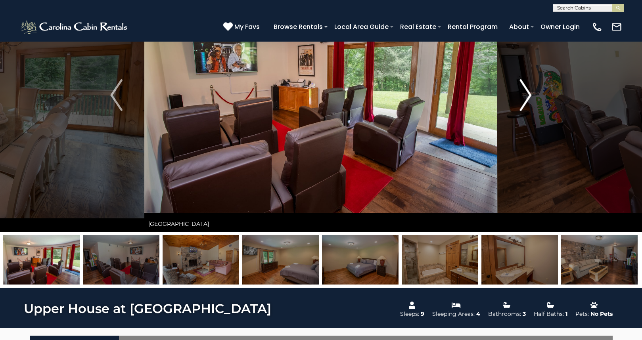
scroll to position [84, 0]
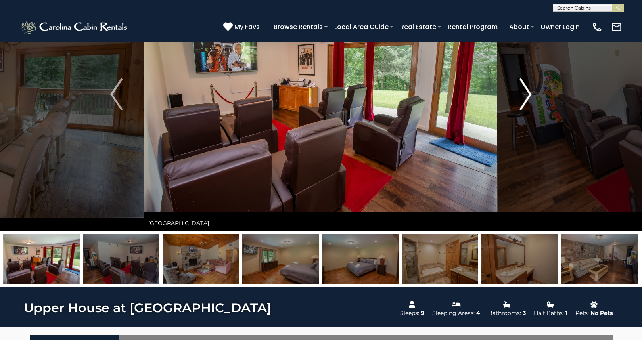
click at [530, 94] on img "Next" at bounding box center [525, 94] width 12 height 32
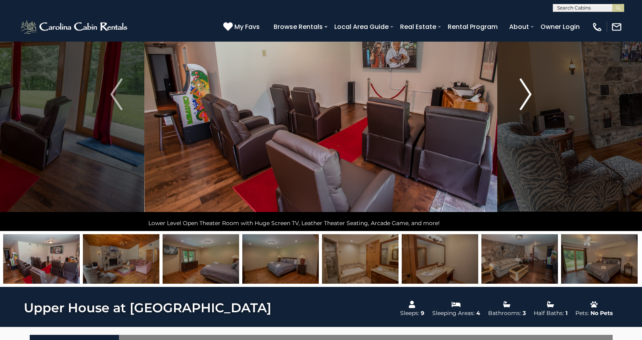
click at [530, 94] on img "Next" at bounding box center [525, 94] width 12 height 32
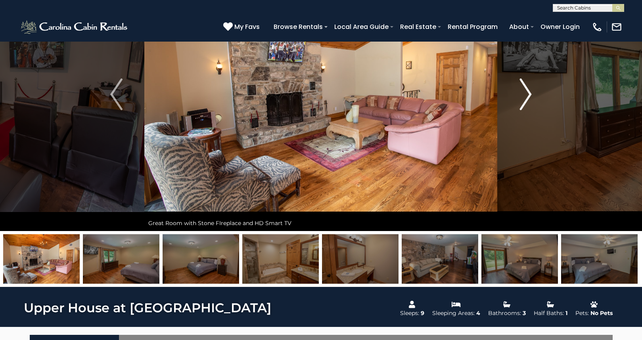
click at [530, 94] on img "Next" at bounding box center [525, 94] width 12 height 32
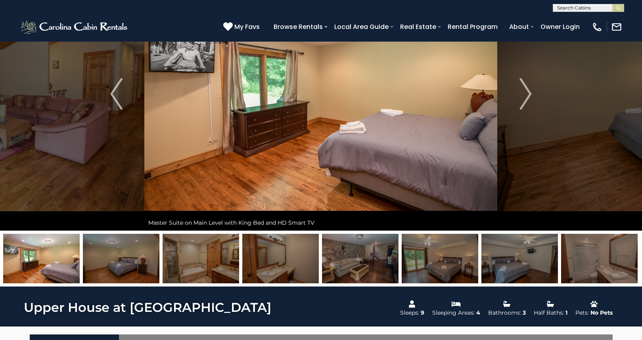
scroll to position [86, 0]
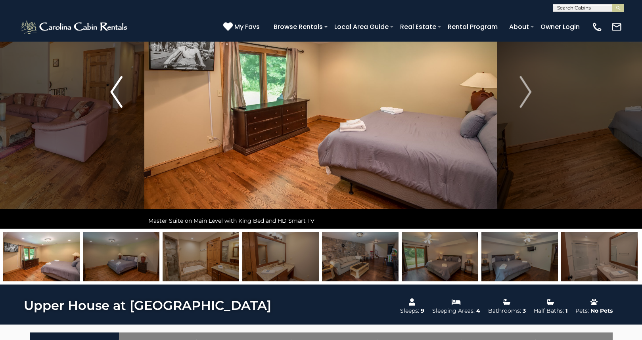
click at [110, 90] on button "Previous" at bounding box center [116, 92] width 56 height 274
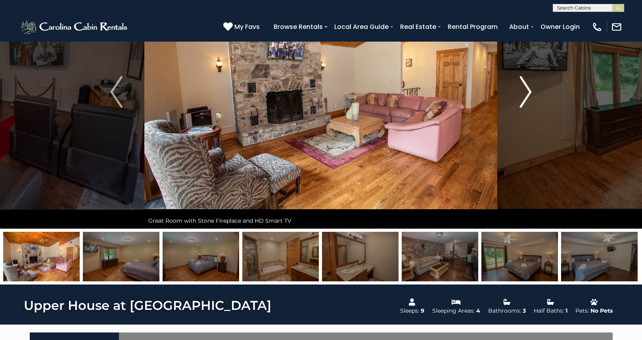
click at [527, 96] on img "Next" at bounding box center [525, 92] width 12 height 32
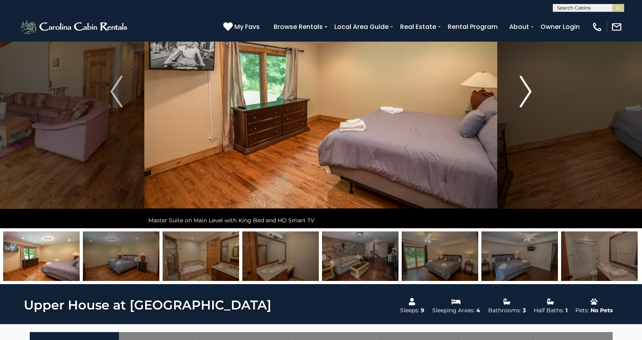
scroll to position [86, 0]
click at [528, 90] on img "Next" at bounding box center [525, 92] width 12 height 32
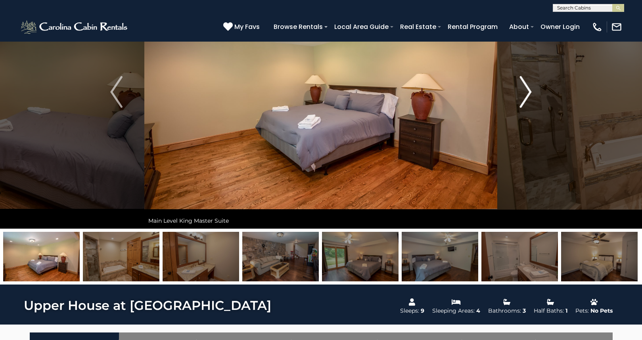
click at [529, 90] on img "Next" at bounding box center [525, 92] width 12 height 32
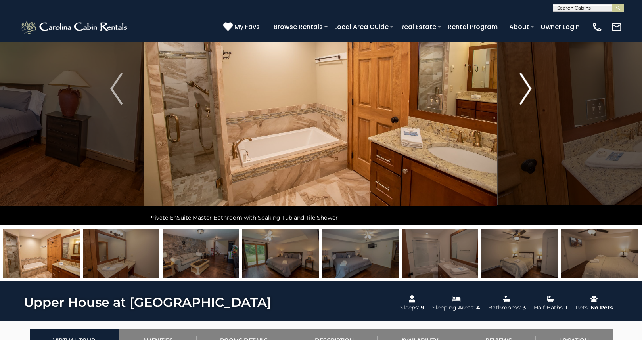
scroll to position [90, 1]
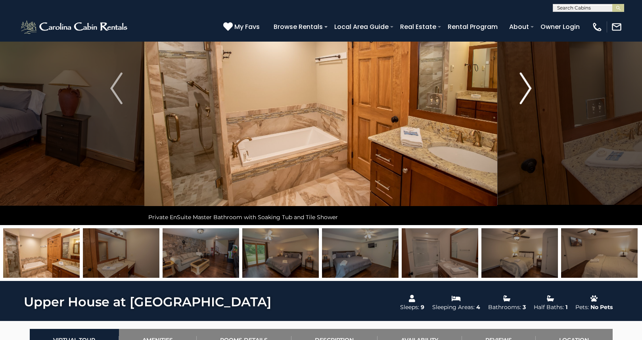
click at [529, 90] on img "Next" at bounding box center [525, 89] width 12 height 32
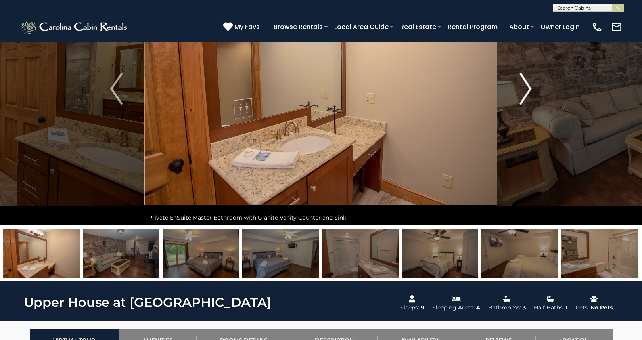
click at [529, 90] on img "Next" at bounding box center [525, 89] width 12 height 32
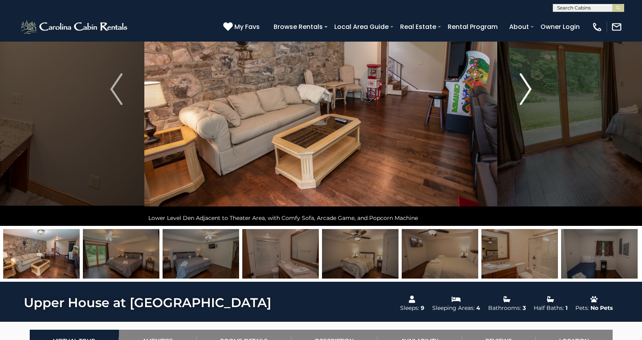
scroll to position [91, 0]
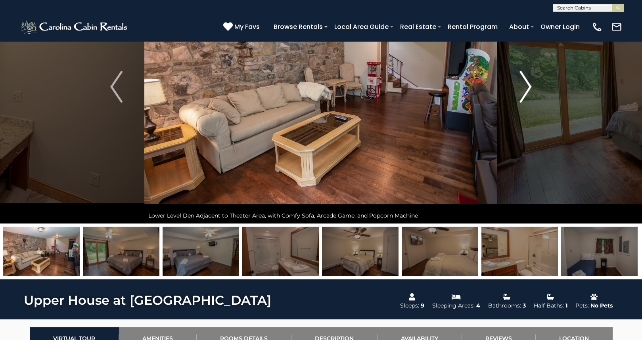
click at [529, 90] on img "Next" at bounding box center [525, 87] width 12 height 32
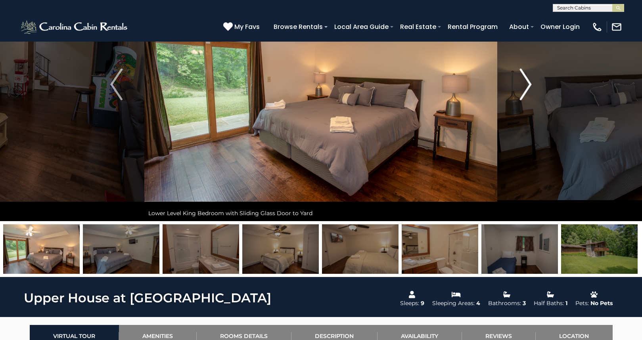
scroll to position [96, 0]
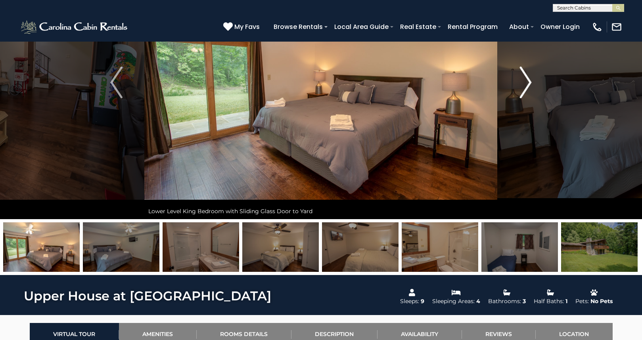
click at [530, 84] on img "Next" at bounding box center [525, 83] width 12 height 32
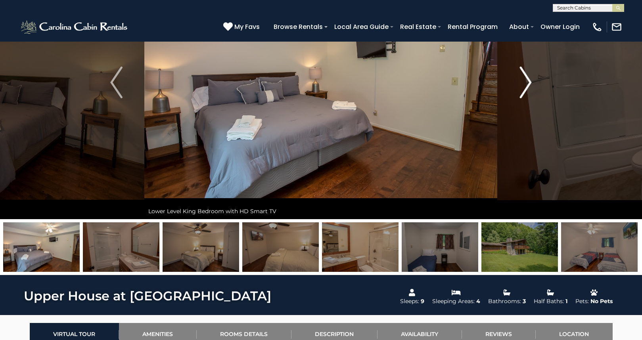
click at [530, 84] on img "Next" at bounding box center [525, 83] width 12 height 32
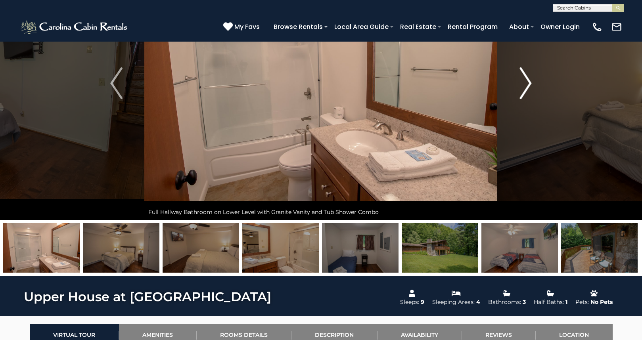
click at [530, 84] on img "Next" at bounding box center [525, 83] width 12 height 32
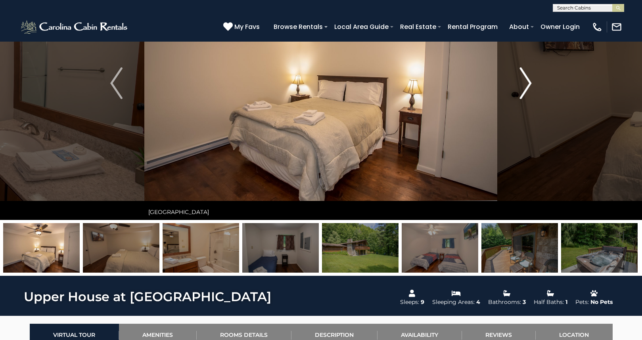
scroll to position [97, 0]
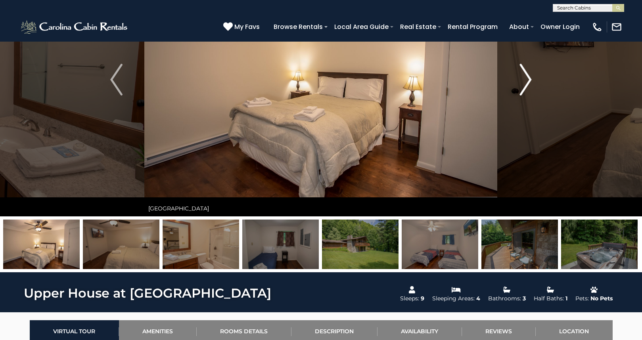
click at [528, 84] on img "Next" at bounding box center [525, 80] width 12 height 32
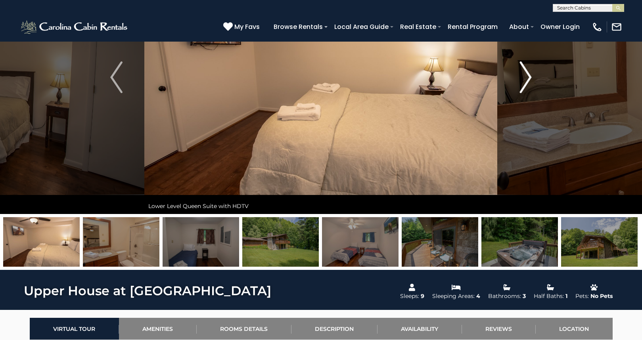
scroll to position [101, 0]
click at [528, 84] on img "Next" at bounding box center [525, 77] width 12 height 32
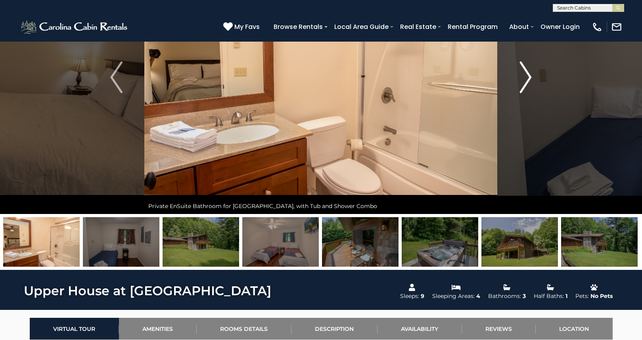
click at [528, 84] on img "Next" at bounding box center [525, 77] width 12 height 32
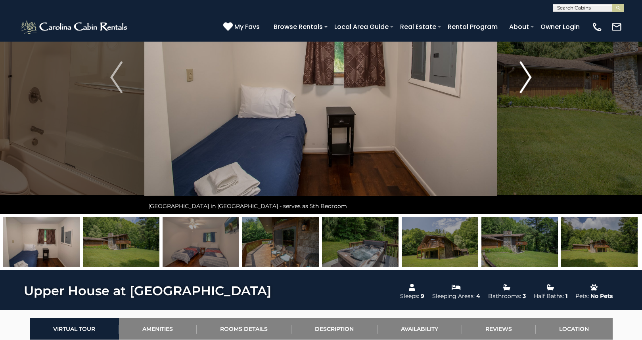
scroll to position [101, 0]
click at [528, 80] on img "Next" at bounding box center [525, 77] width 12 height 32
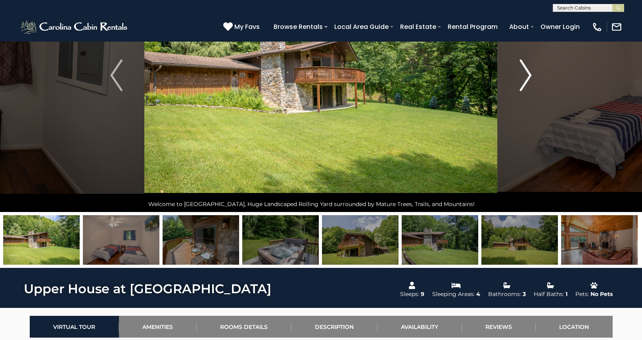
scroll to position [104, 0]
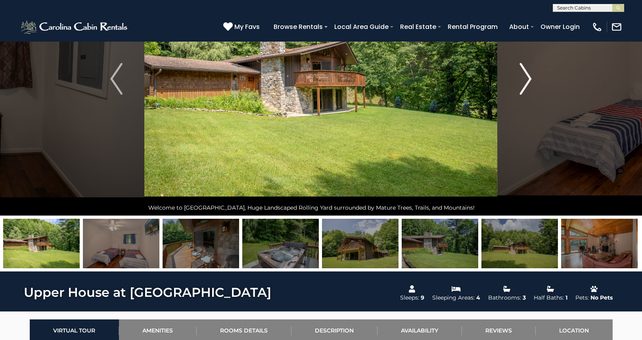
click at [528, 80] on img "Next" at bounding box center [525, 79] width 12 height 32
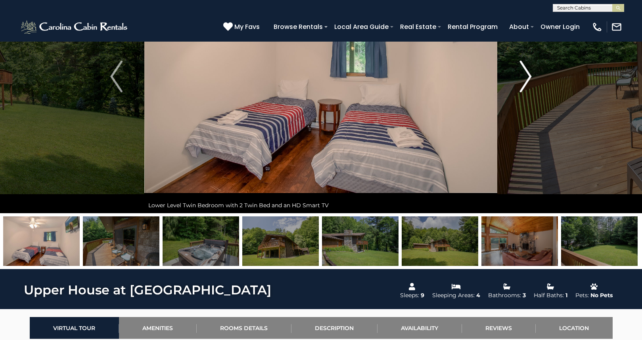
scroll to position [102, 0]
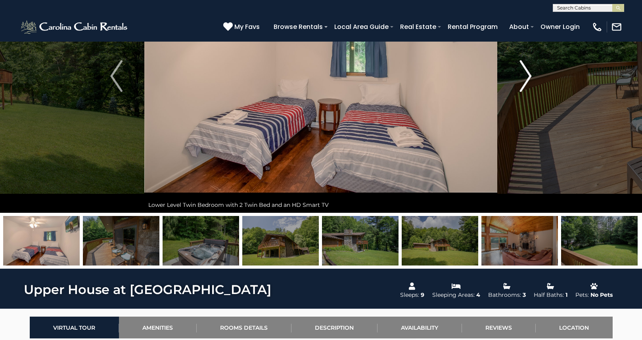
click at [528, 80] on img "Next" at bounding box center [525, 76] width 12 height 32
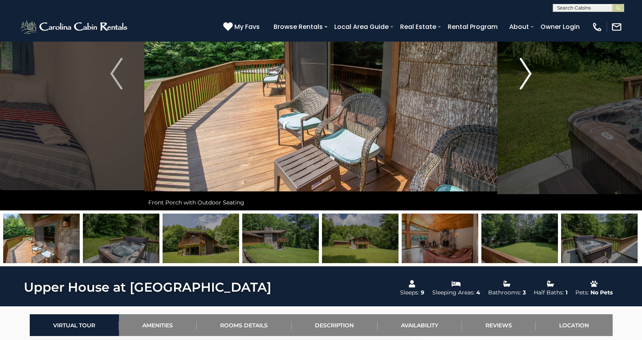
scroll to position [105, 0]
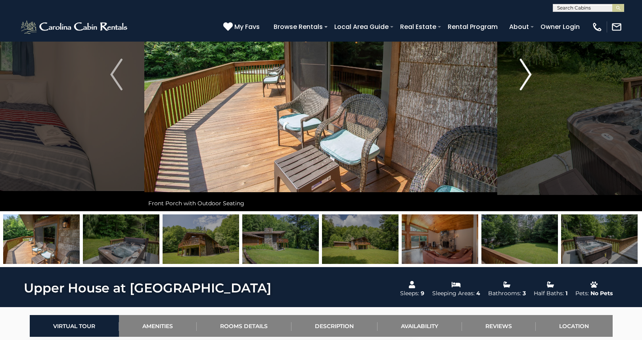
click at [528, 80] on img "Next" at bounding box center [525, 75] width 12 height 32
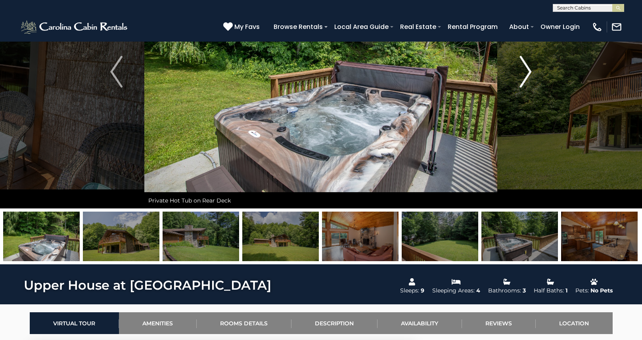
scroll to position [106, 0]
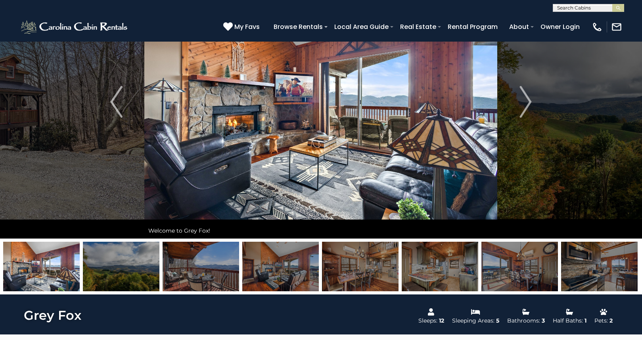
scroll to position [11, 0]
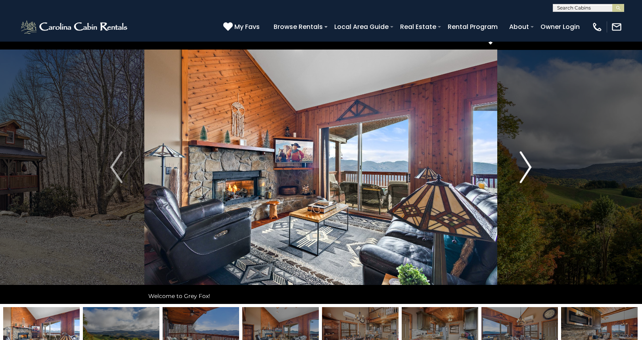
click at [531, 166] on img "Next" at bounding box center [525, 167] width 12 height 32
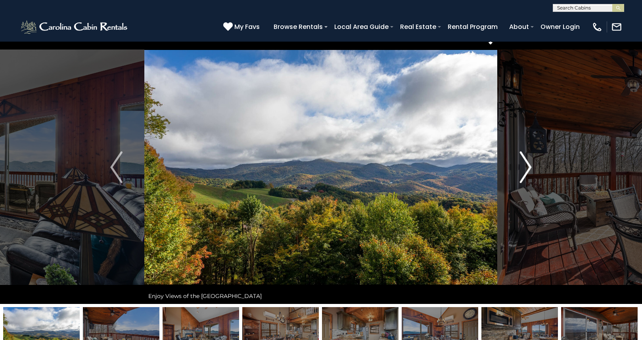
click at [531, 167] on img "Next" at bounding box center [525, 167] width 12 height 32
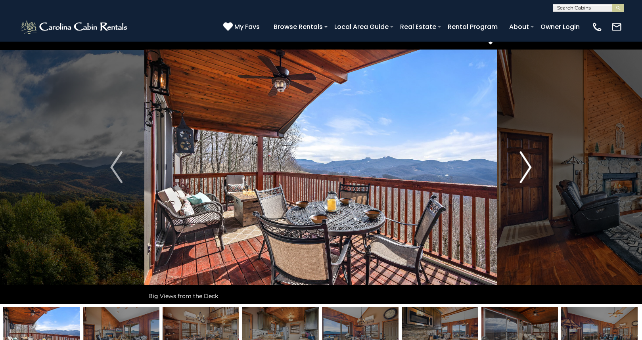
click at [530, 167] on img "Next" at bounding box center [525, 167] width 12 height 32
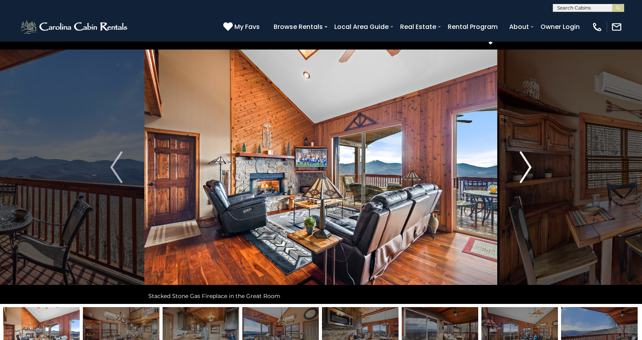
click at [530, 167] on img "Next" at bounding box center [525, 167] width 12 height 32
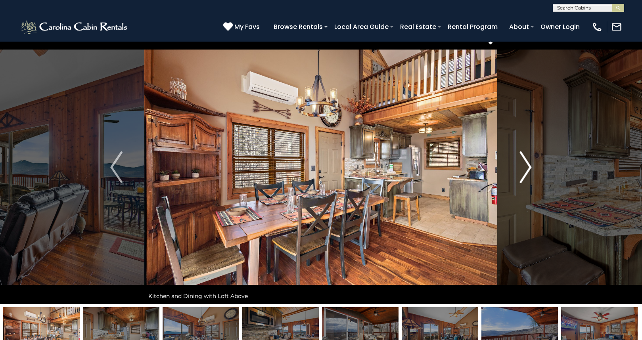
click at [528, 168] on img "Next" at bounding box center [525, 167] width 12 height 32
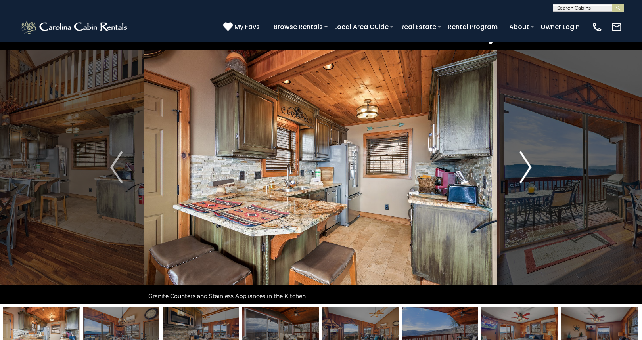
click at [528, 168] on img "Next" at bounding box center [525, 167] width 12 height 32
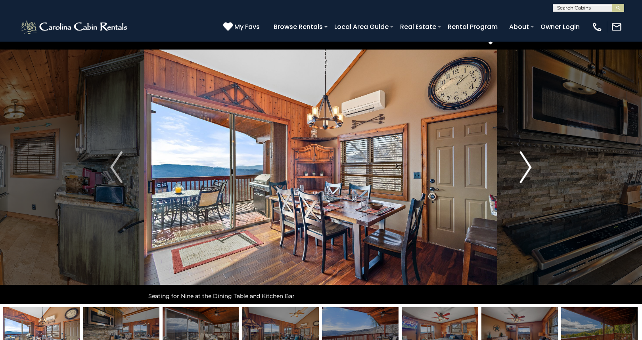
click at [528, 168] on img "Next" at bounding box center [525, 167] width 12 height 32
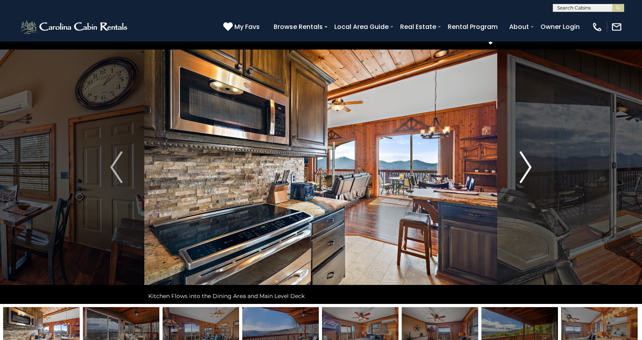
click at [528, 168] on img "Next" at bounding box center [525, 167] width 12 height 32
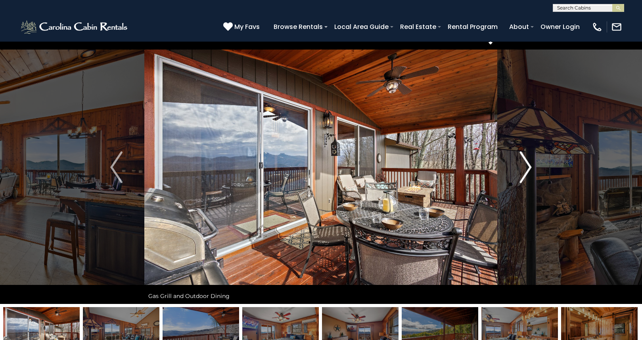
click at [530, 166] on img "Next" at bounding box center [525, 167] width 12 height 32
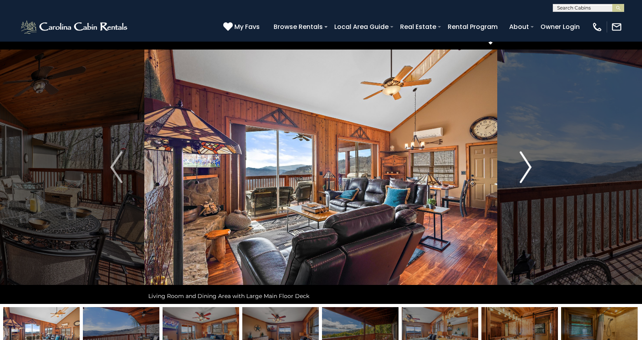
click at [529, 167] on img "Next" at bounding box center [525, 167] width 12 height 32
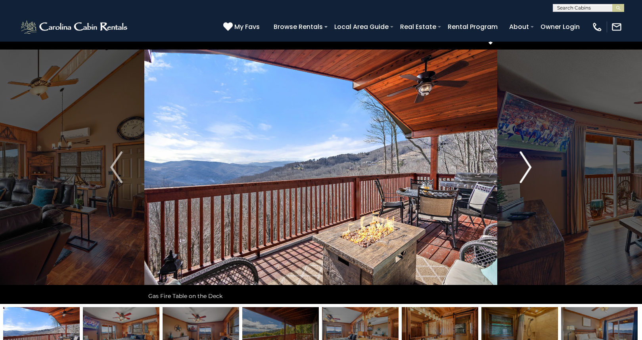
click at [529, 167] on img "Next" at bounding box center [525, 167] width 12 height 32
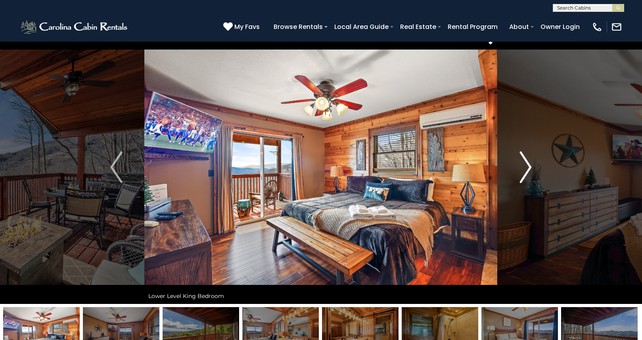
click at [529, 167] on img "Next" at bounding box center [525, 167] width 12 height 32
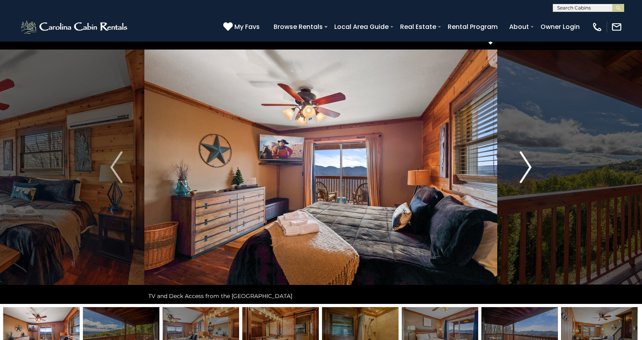
click at [528, 169] on img "Next" at bounding box center [525, 167] width 12 height 32
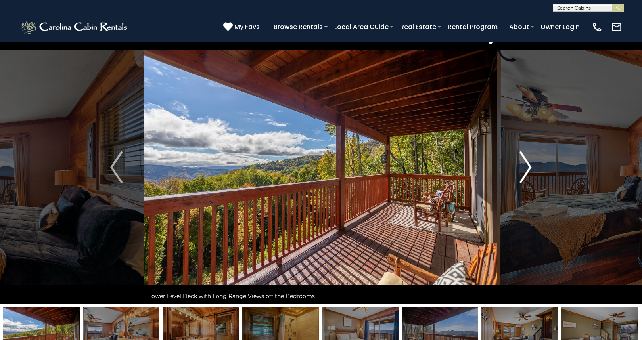
click at [528, 167] on img "Next" at bounding box center [525, 167] width 12 height 32
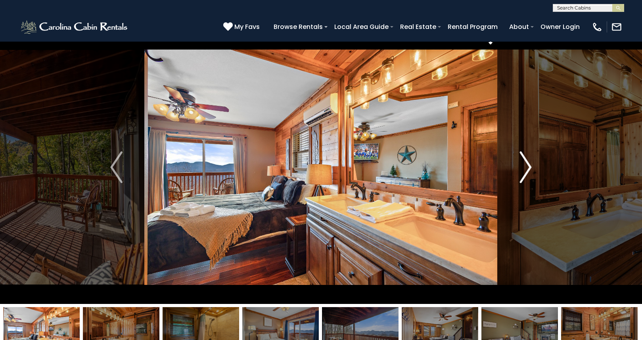
click at [529, 165] on img "Next" at bounding box center [525, 167] width 12 height 32
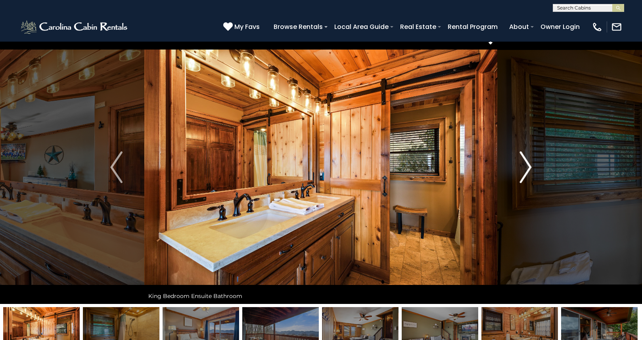
click at [525, 174] on img "Next" at bounding box center [525, 167] width 12 height 32
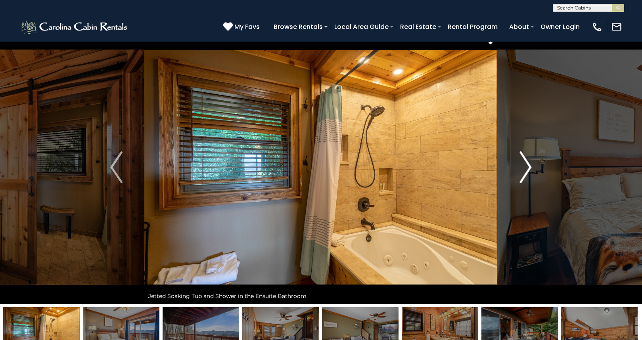
click at [526, 163] on img "Next" at bounding box center [525, 167] width 12 height 32
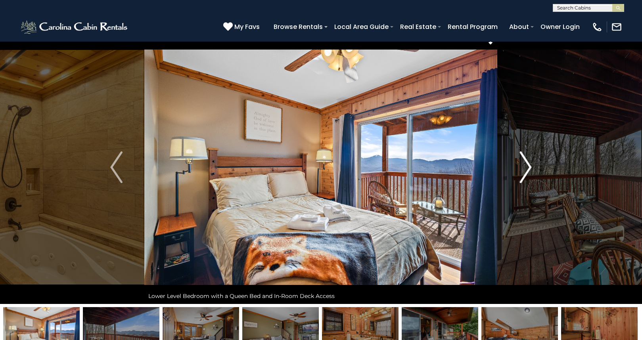
click at [530, 169] on img "Next" at bounding box center [525, 167] width 12 height 32
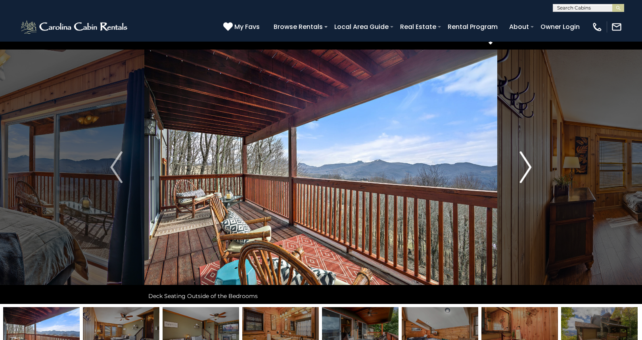
click at [528, 167] on img "Next" at bounding box center [525, 167] width 12 height 32
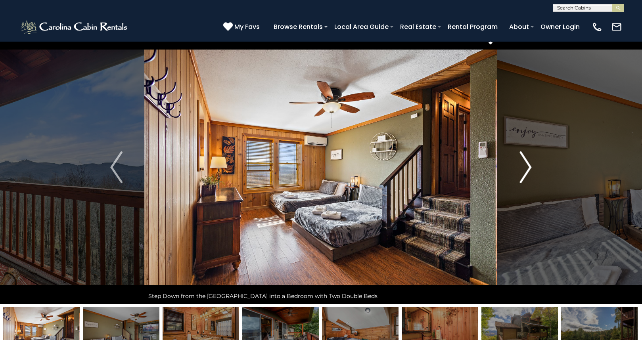
click at [528, 167] on img "Next" at bounding box center [525, 167] width 12 height 32
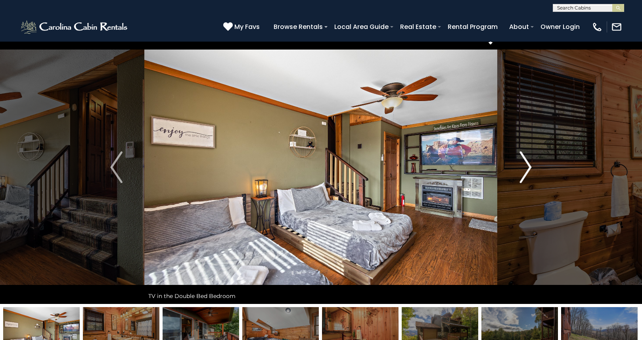
click at [528, 168] on img "Next" at bounding box center [525, 167] width 12 height 32
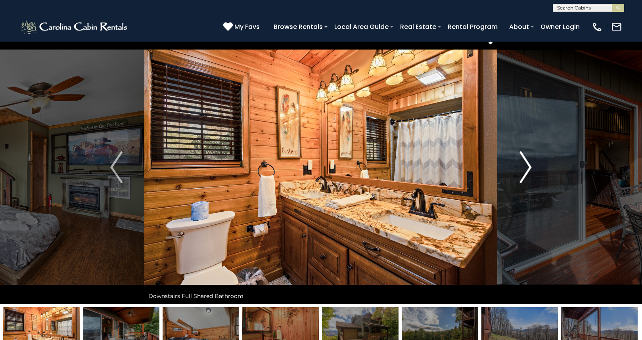
click at [528, 168] on img "Next" at bounding box center [525, 167] width 12 height 32
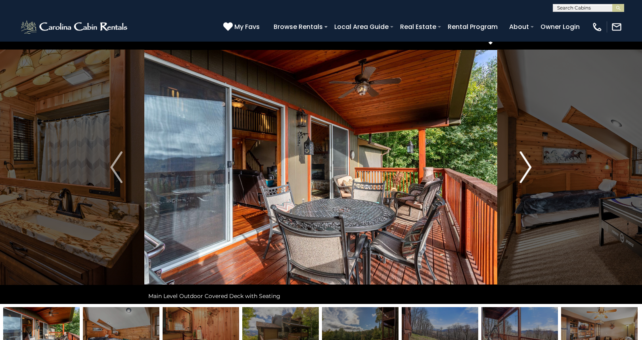
click at [528, 168] on img "Next" at bounding box center [525, 167] width 12 height 32
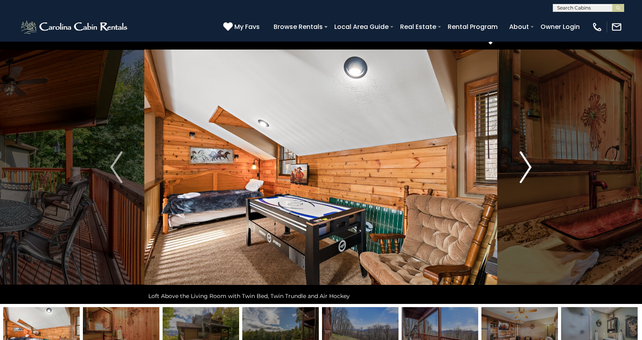
click at [528, 168] on img "Next" at bounding box center [525, 167] width 12 height 32
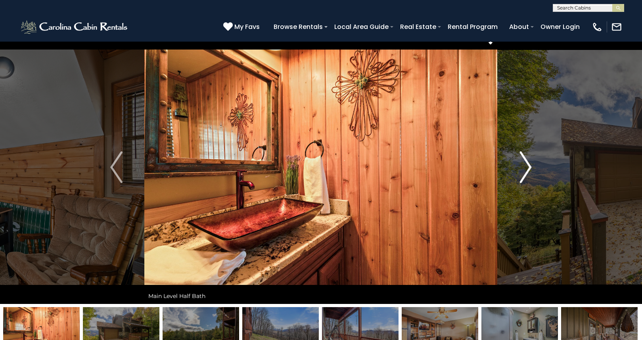
click at [528, 168] on img "Next" at bounding box center [525, 167] width 12 height 32
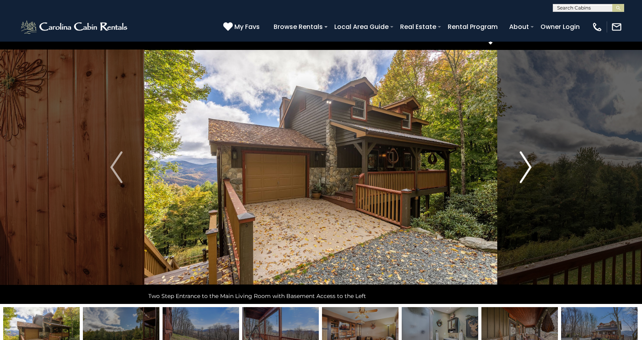
click at [528, 168] on img "Next" at bounding box center [525, 167] width 12 height 32
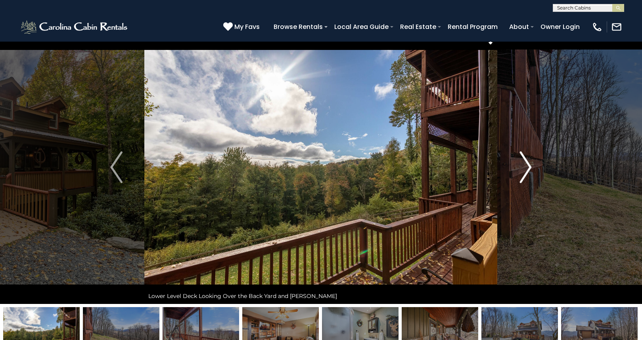
click at [528, 168] on img "Next" at bounding box center [525, 167] width 12 height 32
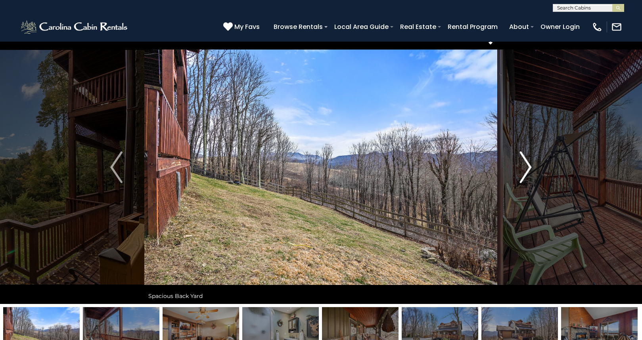
click at [528, 168] on img "Next" at bounding box center [525, 167] width 12 height 32
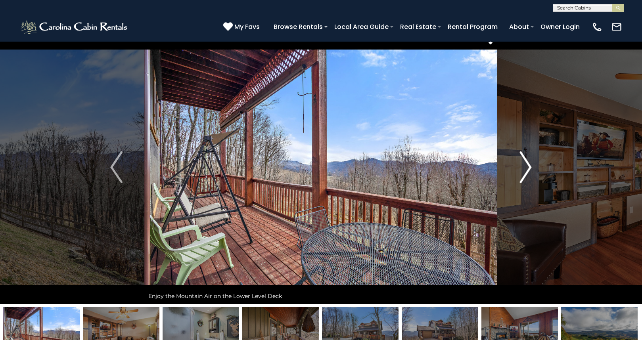
click at [528, 168] on img "Next" at bounding box center [525, 167] width 12 height 32
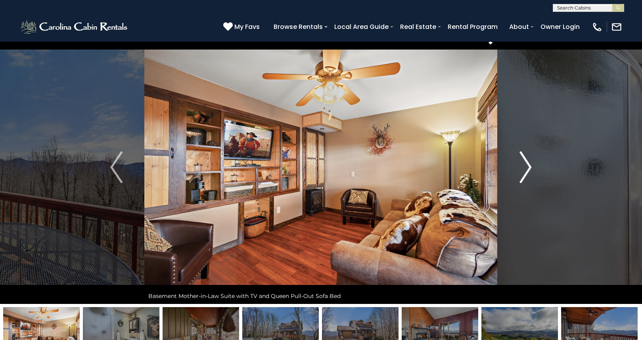
click at [528, 168] on img "Next" at bounding box center [525, 167] width 12 height 32
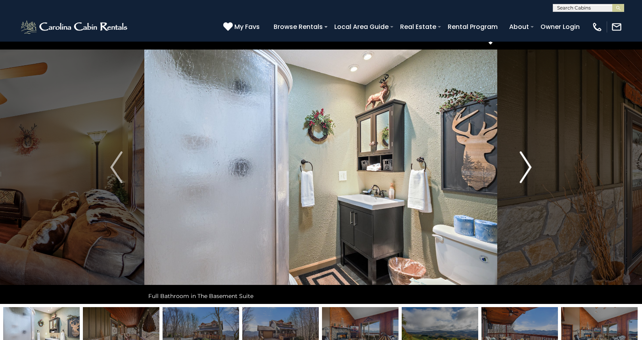
click at [528, 168] on img "Next" at bounding box center [525, 167] width 12 height 32
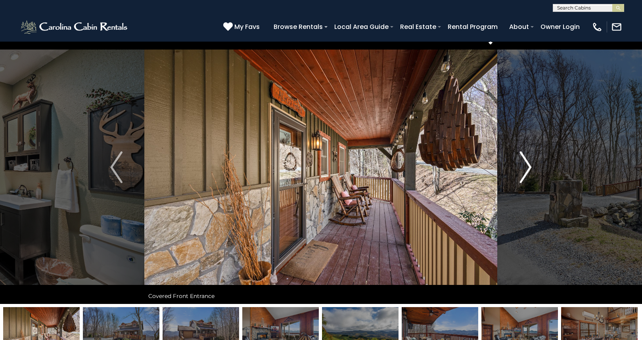
click at [528, 168] on img "Next" at bounding box center [525, 167] width 12 height 32
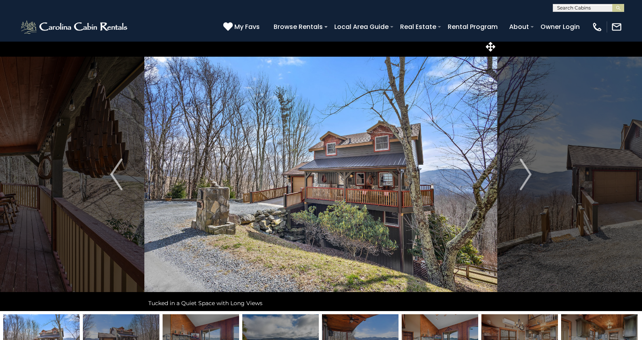
scroll to position [4, 0]
